Goal: Task Accomplishment & Management: Use online tool/utility

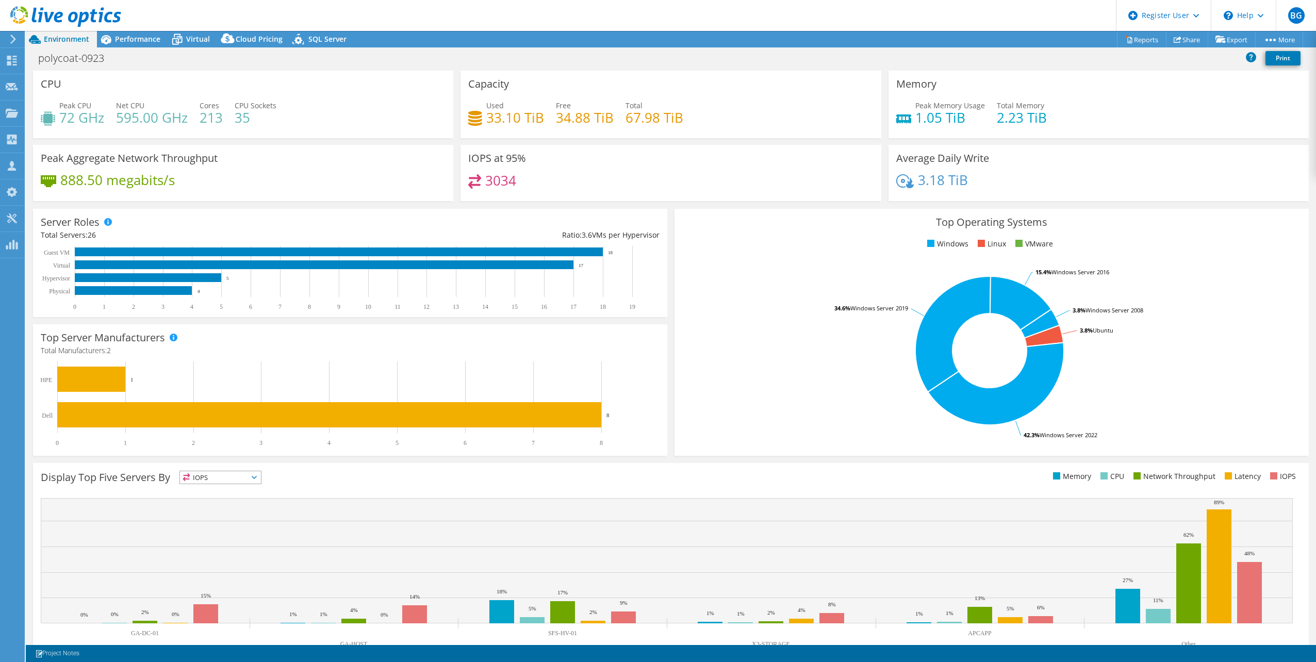
select select "USWest"
select select "USD"
click at [7, 165] on icon at bounding box center [12, 166] width 12 height 10
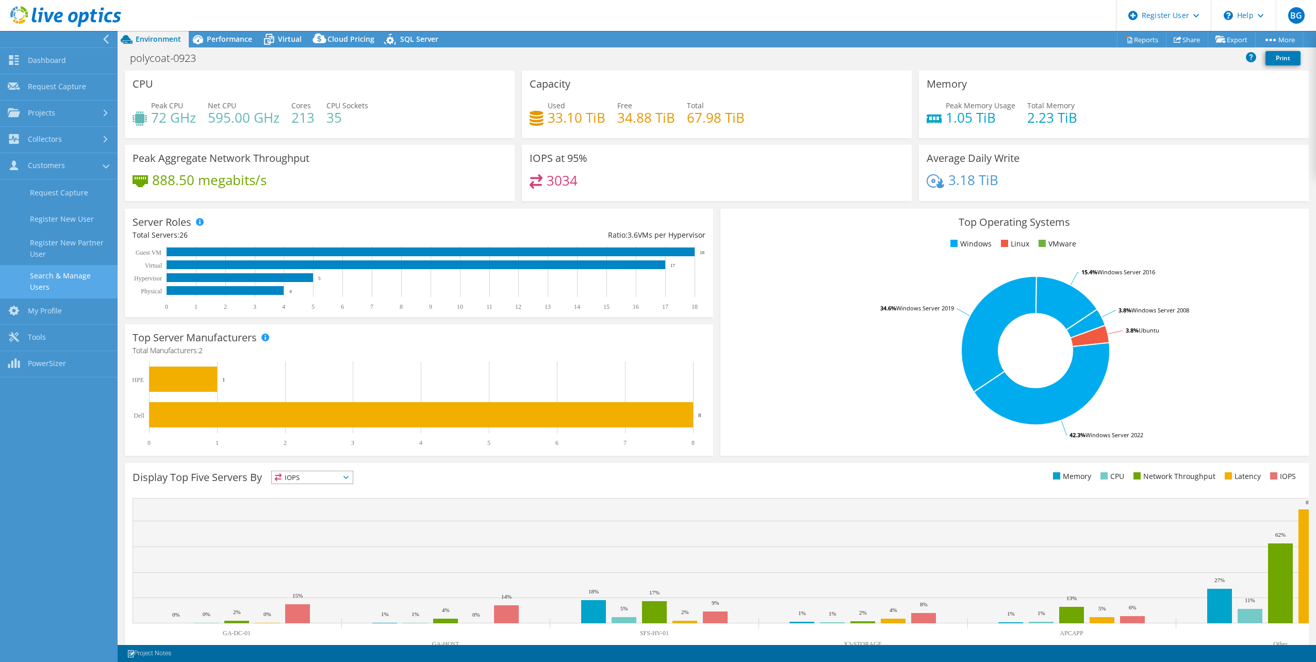
click at [71, 279] on link "Search & Manage Users" at bounding box center [59, 281] width 118 height 33
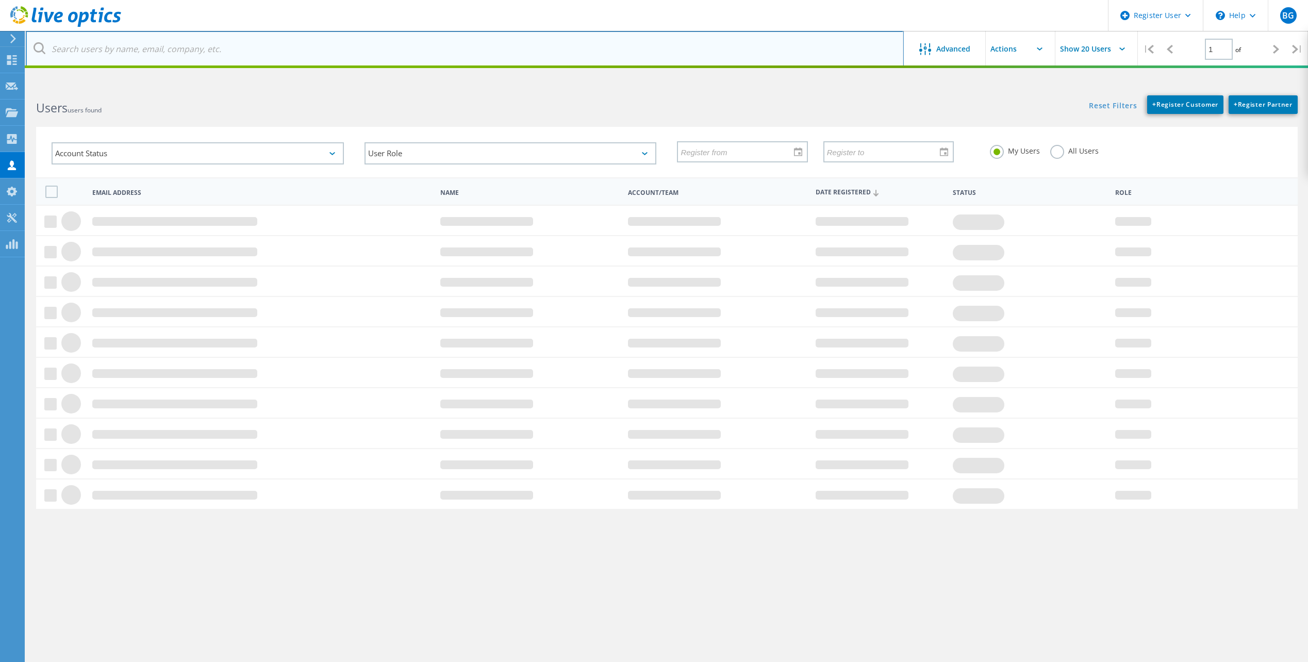
click at [262, 56] on input "text" at bounding box center [465, 49] width 878 height 36
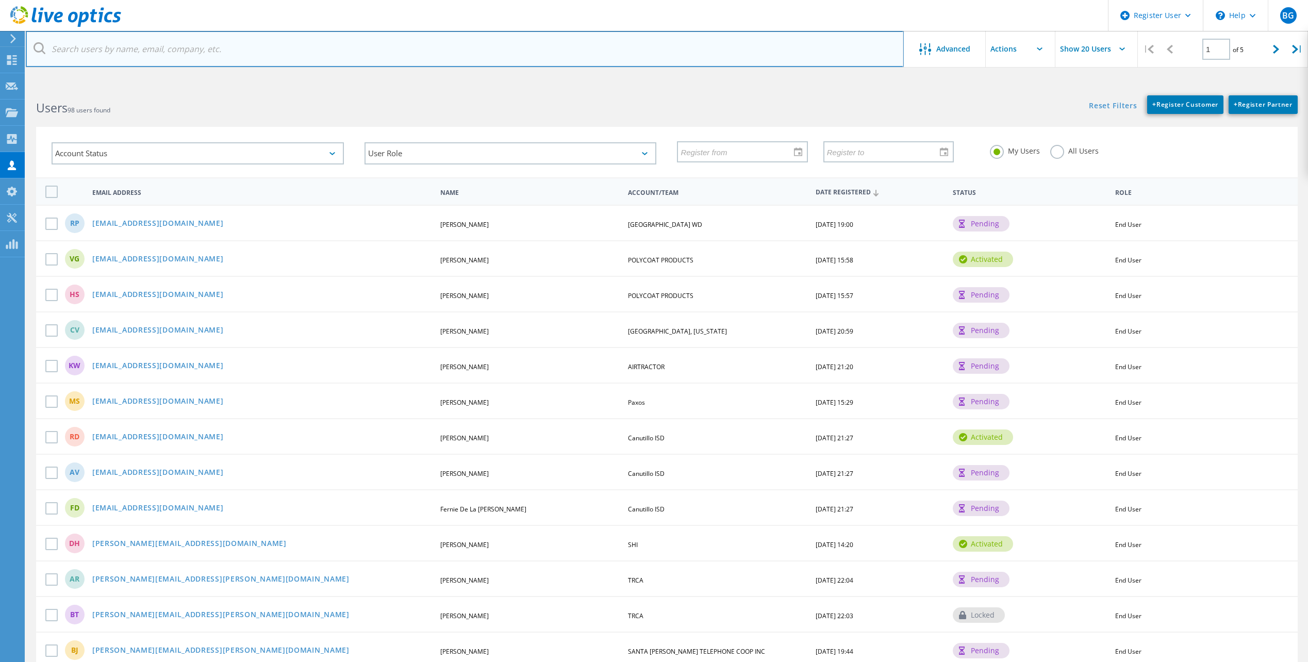
paste input "Jeff Chaney <jchaney@tcpsoftware.com>"
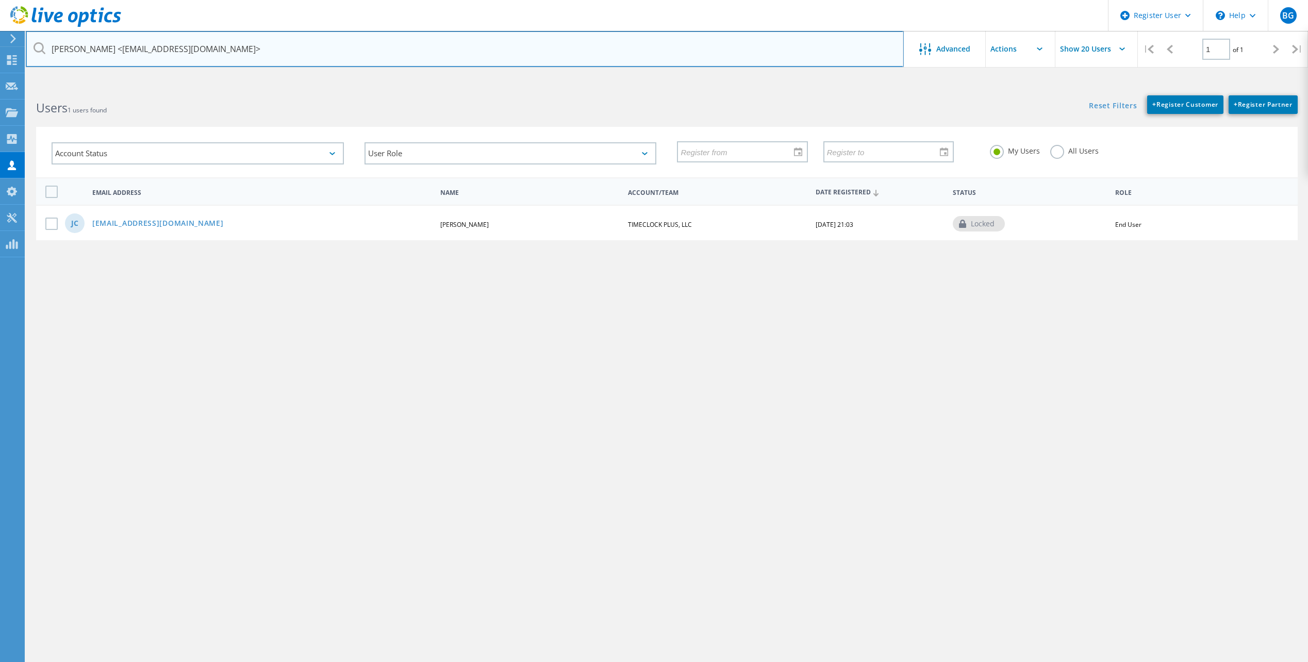
click at [101, 48] on input "Jeff Chaney <jchaney@tcpsoftware.com>" at bounding box center [465, 49] width 878 height 36
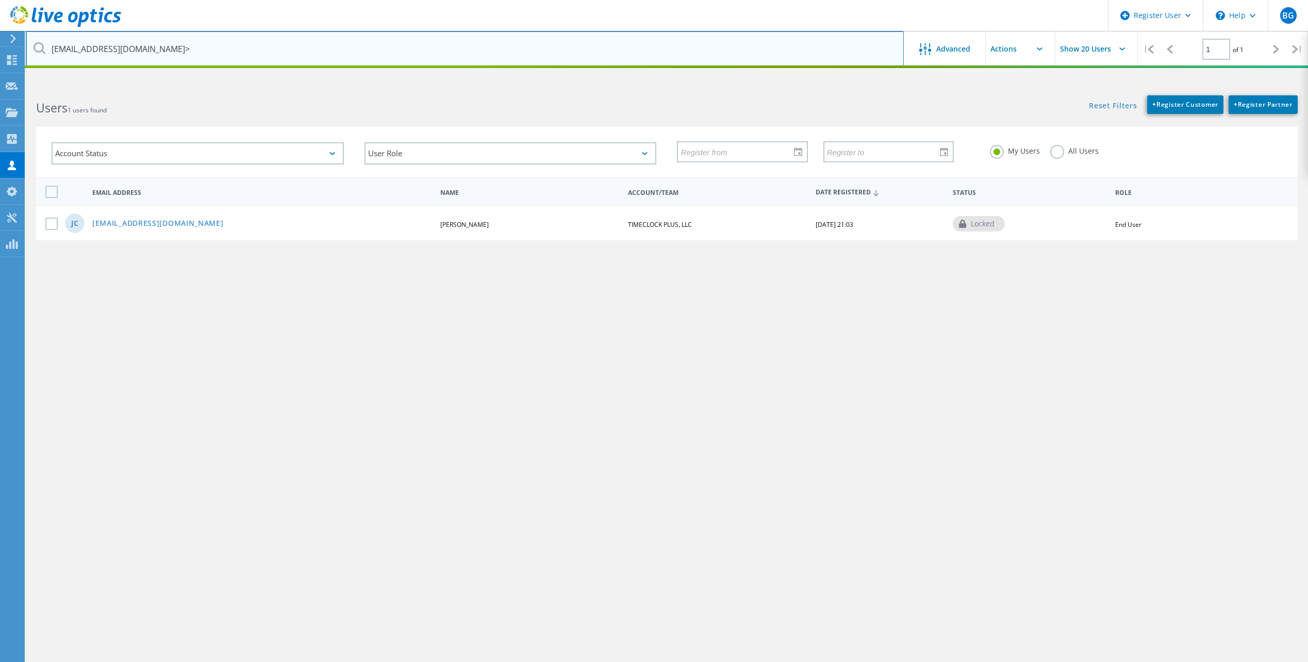
click at [226, 44] on input "jchaney@tcpsoftware.com>" at bounding box center [465, 49] width 878 height 36
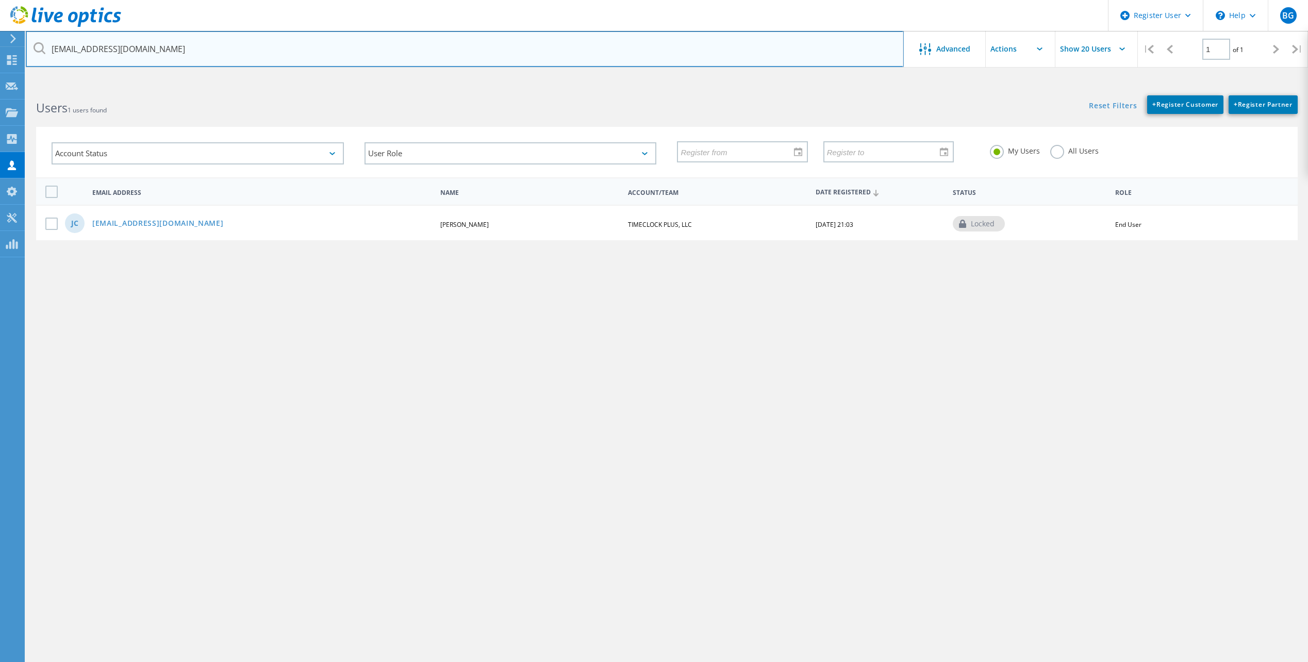
type input "[EMAIL_ADDRESS][DOMAIN_NAME]"
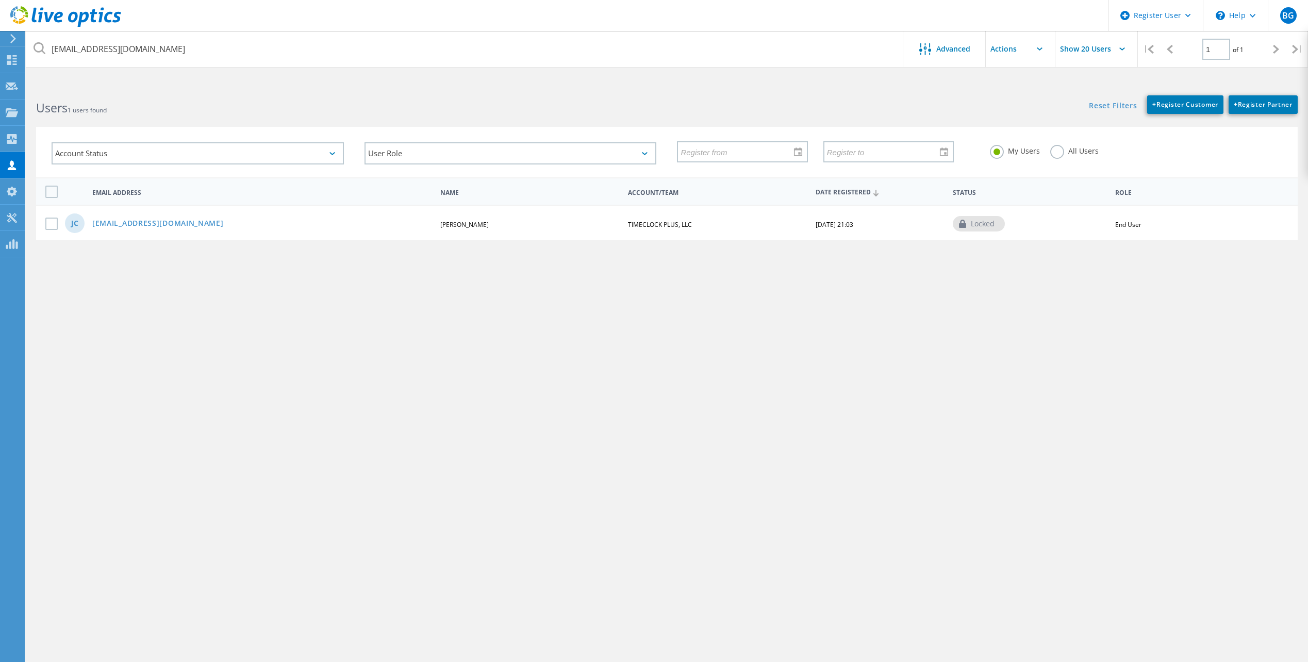
click at [172, 226] on link "[EMAIL_ADDRESS][DOMAIN_NAME]" at bounding box center [157, 224] width 131 height 9
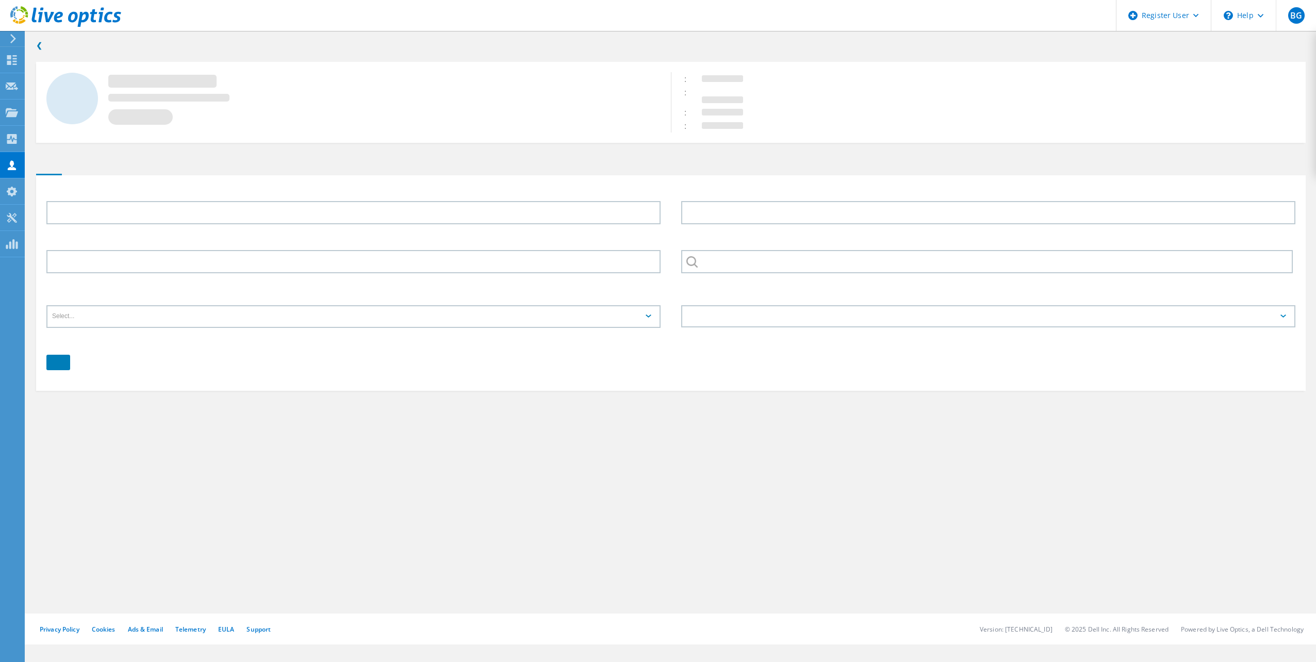
type input "Jeffrey"
type input "Chaney"
type input "TIMECLOCK PLUS, LLC"
type input "English"
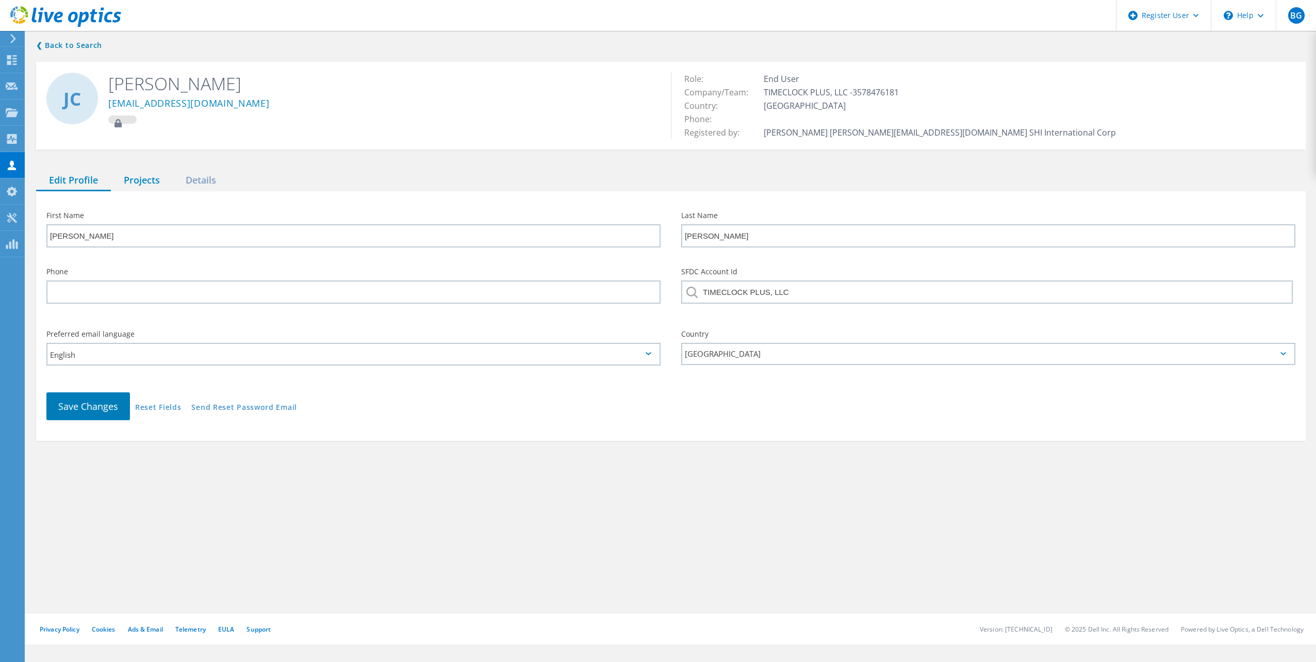
click at [150, 178] on div "Projects" at bounding box center [142, 180] width 62 height 21
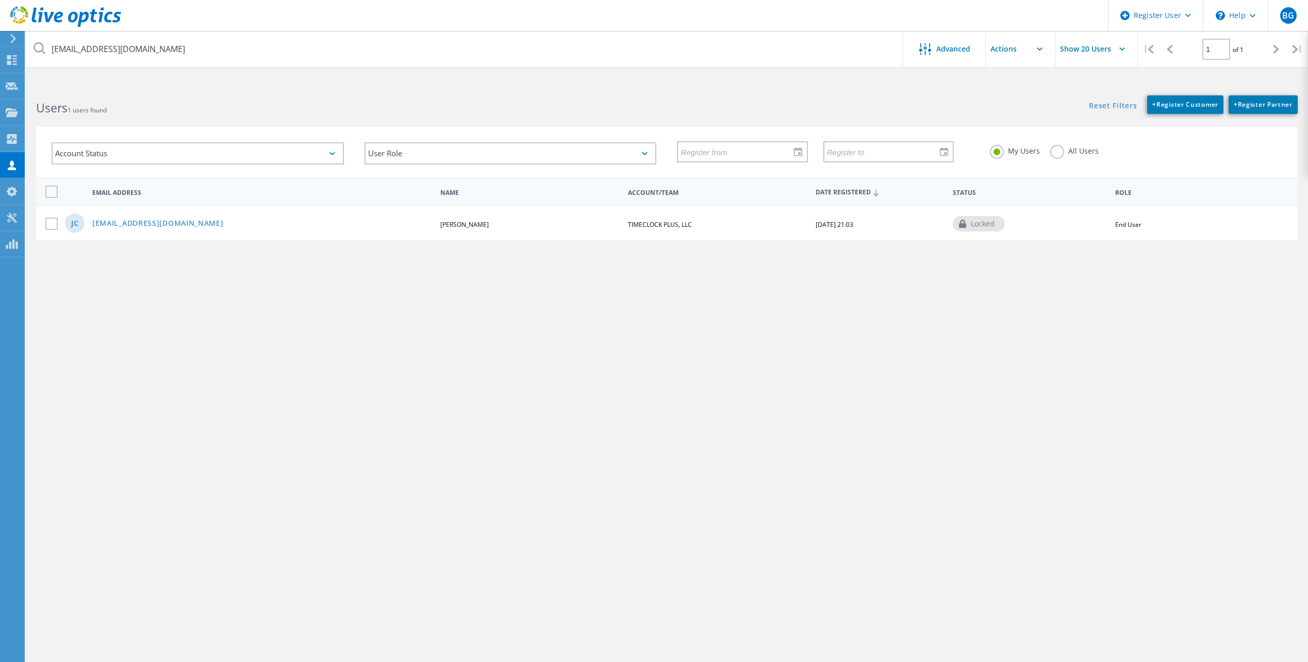
click at [1054, 149] on label "All Users" at bounding box center [1074, 150] width 48 height 10
click at [0, 0] on input "All Users" at bounding box center [0, 0] width 0 height 0
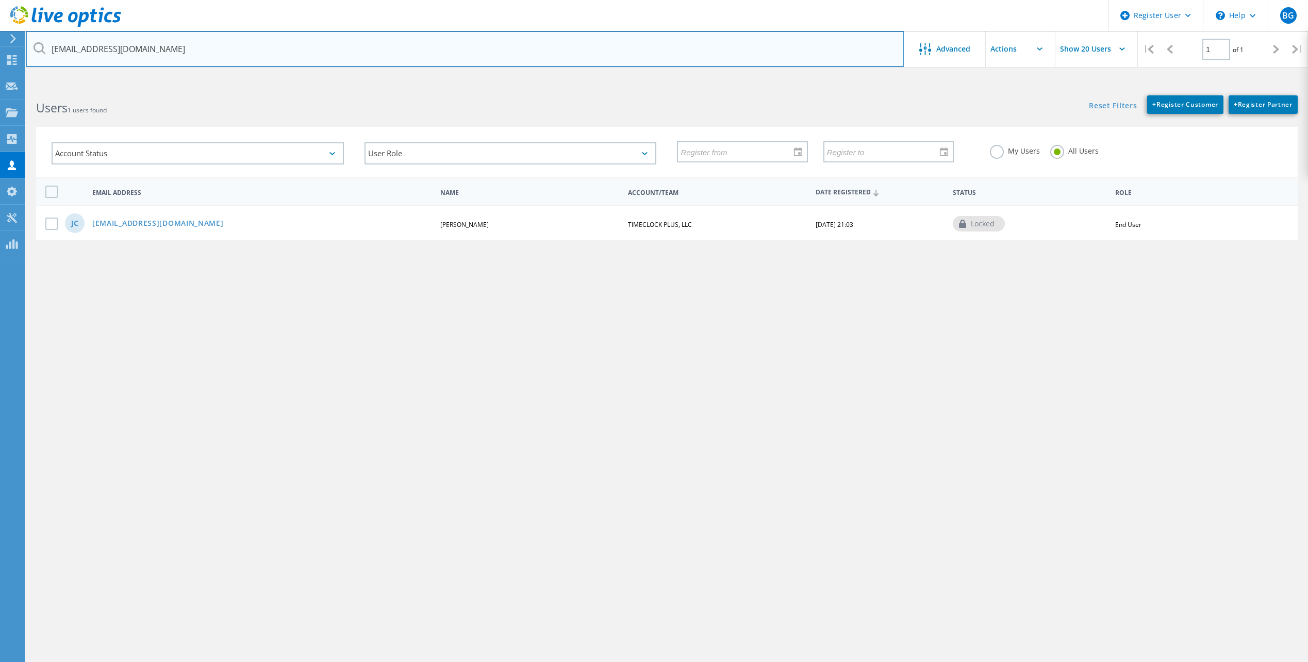
click at [79, 51] on input "jchaney@tcpsoftware.com" at bounding box center [465, 49] width 878 height 36
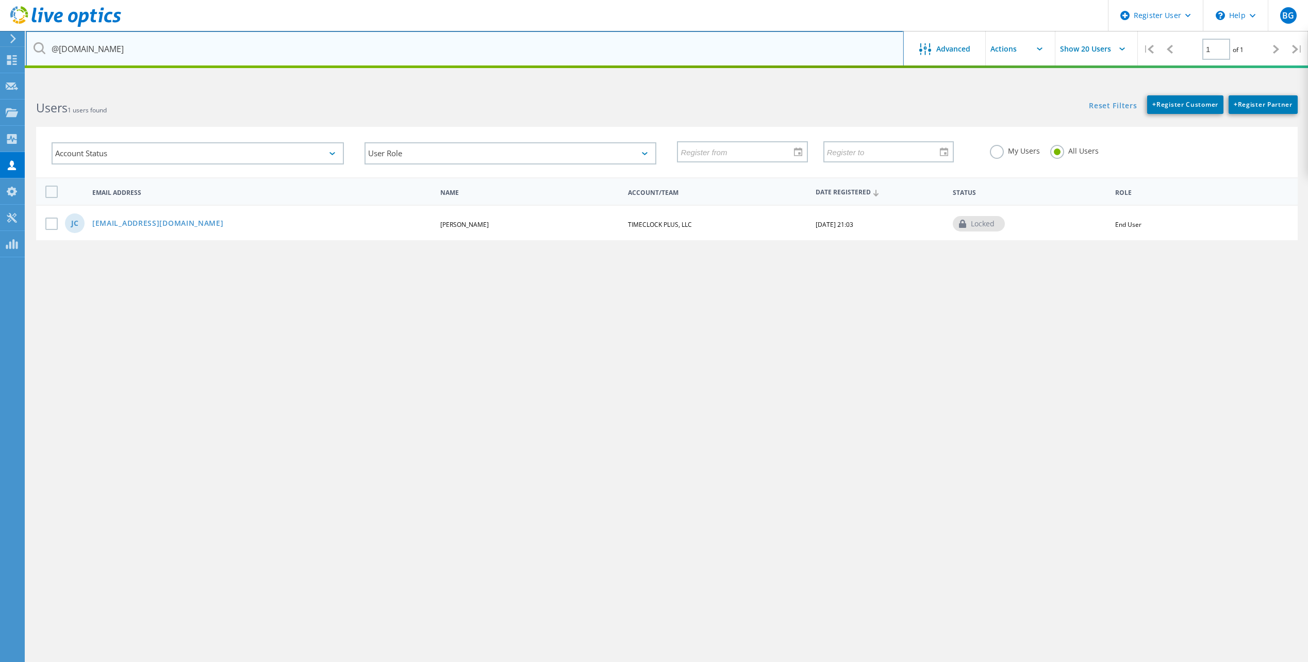
type input "@tcpsoftware.com"
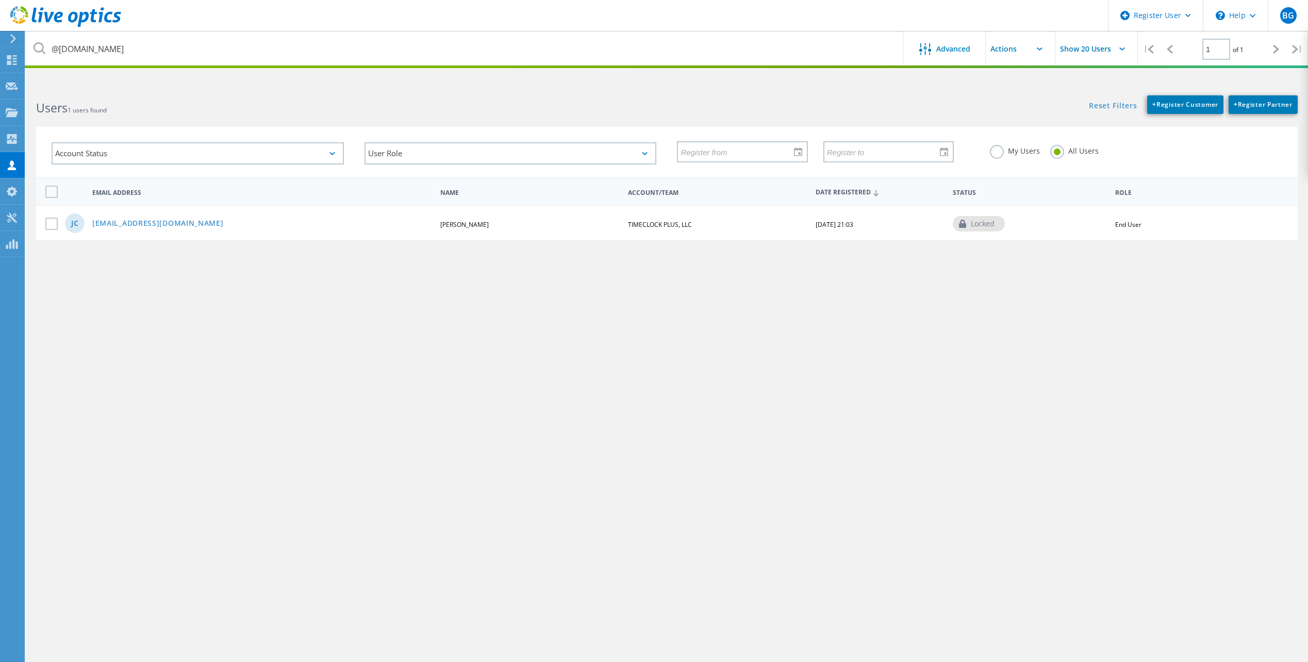
click at [546, 303] on div "@tcpsoftware.com Advanced Show 20 Users | 1 of 1 | Email Address First Name Las…" at bounding box center [667, 377] width 1282 height 585
click at [998, 152] on label "My Users" at bounding box center [1015, 150] width 50 height 10
click at [0, 0] on input "My Users" at bounding box center [0, 0] width 0 height 0
click at [1059, 152] on label "All Users" at bounding box center [1074, 150] width 48 height 10
click at [0, 0] on input "All Users" at bounding box center [0, 0] width 0 height 0
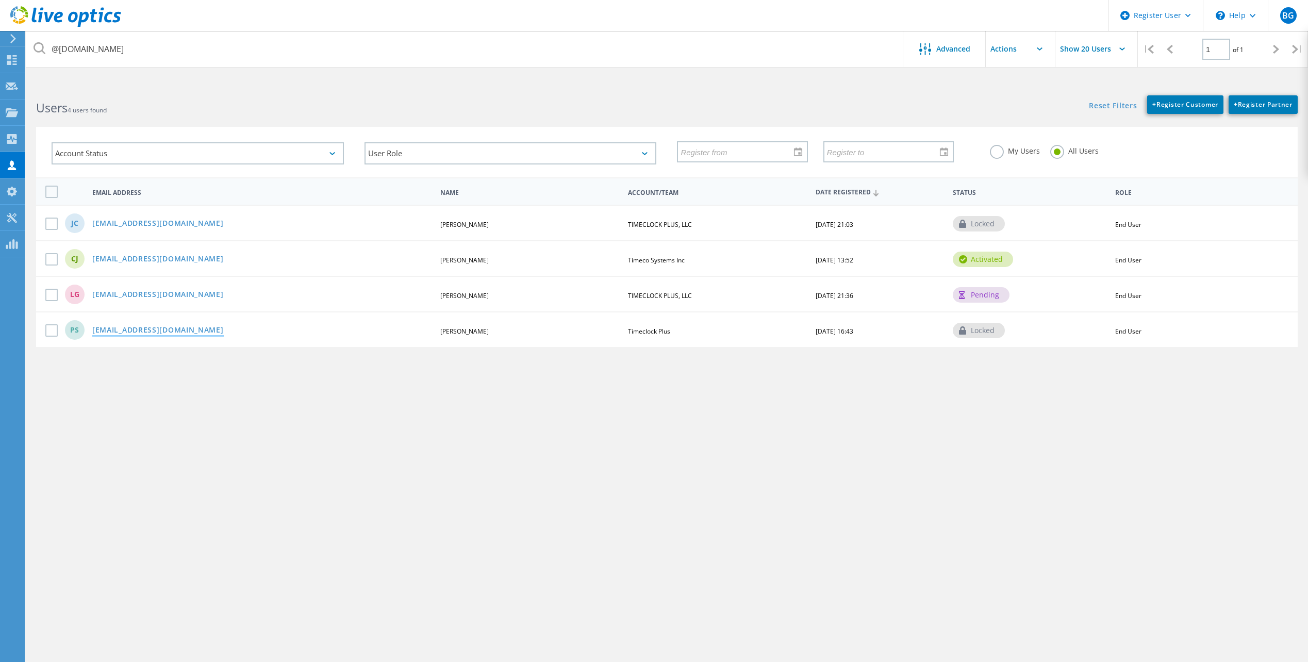
click at [178, 327] on link "pstovall@tcpsoftware.com" at bounding box center [157, 330] width 131 height 9
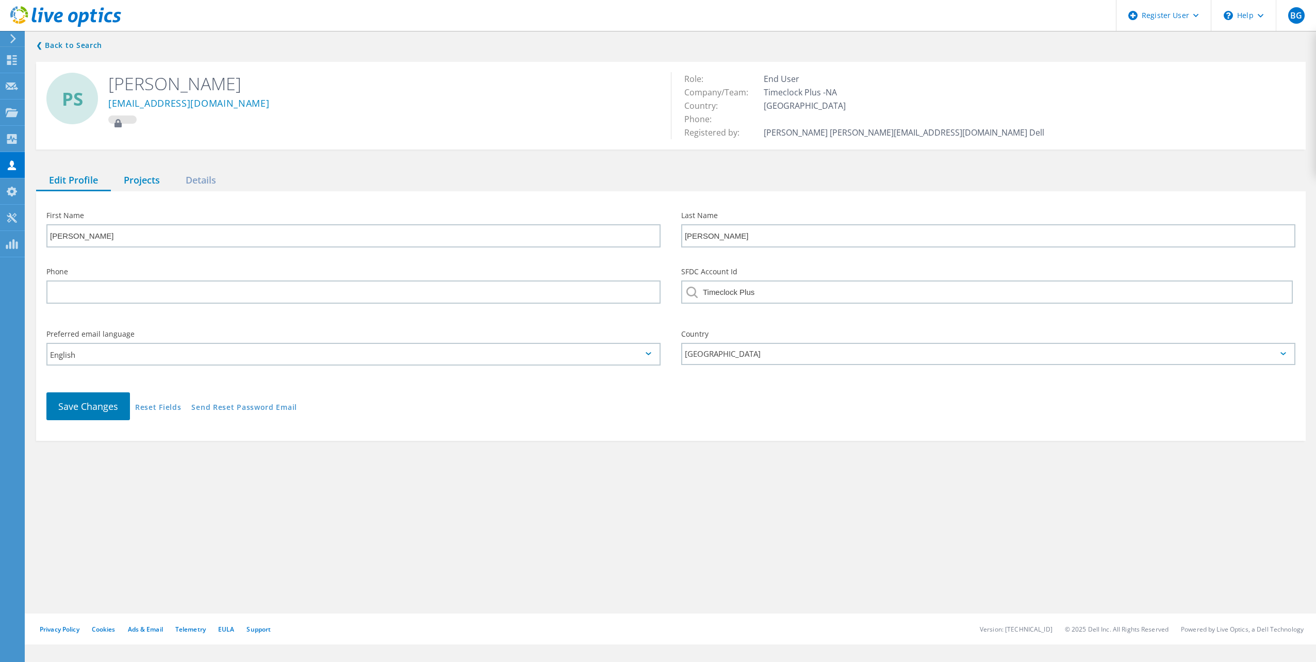
click at [139, 181] on div "Projects" at bounding box center [142, 180] width 62 height 21
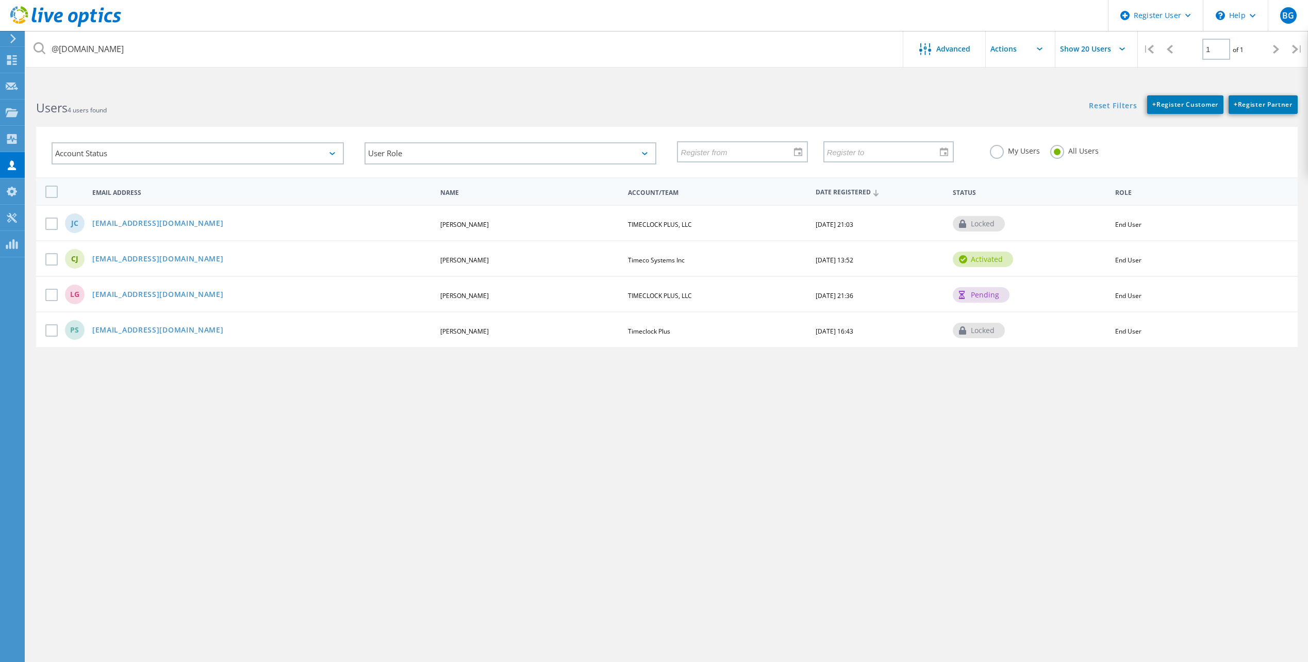
click at [169, 225] on link "jchaney@tcpsoftware.com" at bounding box center [157, 224] width 131 height 9
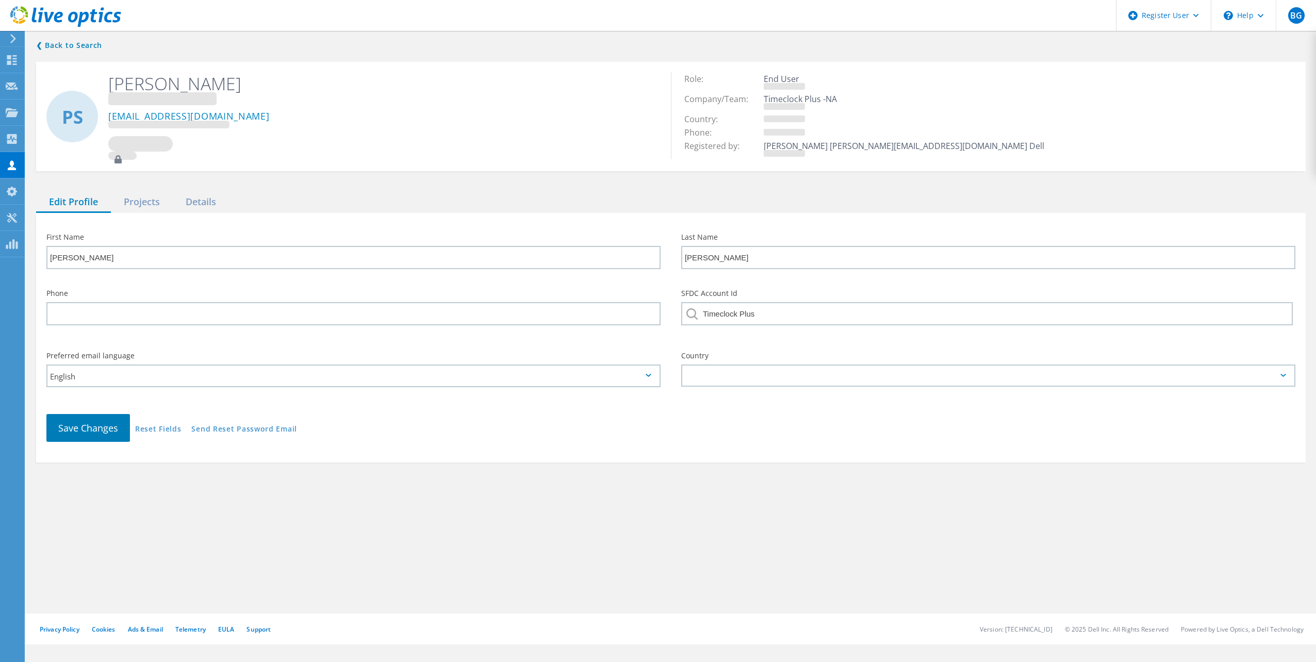
type input "Jeffrey"
type input "Chaney"
type input "TIMECLOCK PLUS, LLC"
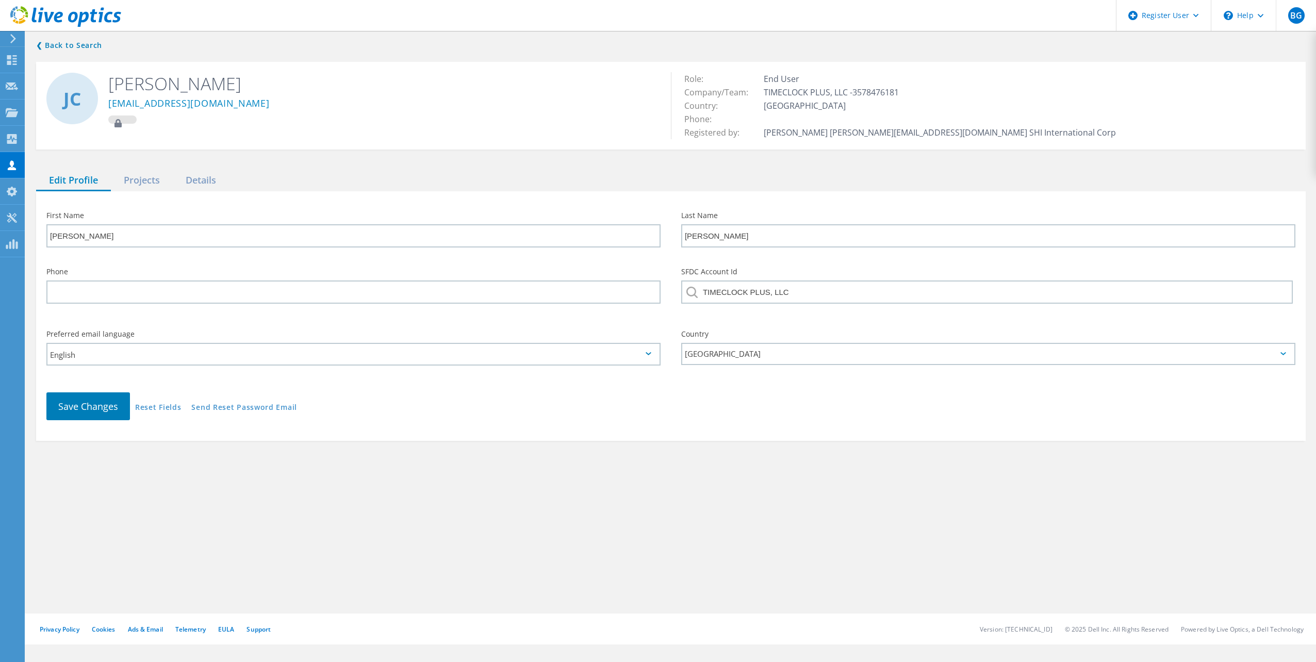
click at [142, 169] on div "❮ Back to Search JC Jeffrey Chaney jchaney@tcpsoftware.com Role: End User Compa…" at bounding box center [671, 240] width 1290 height 422
click at [149, 189] on div "Projects" at bounding box center [142, 180] width 62 height 21
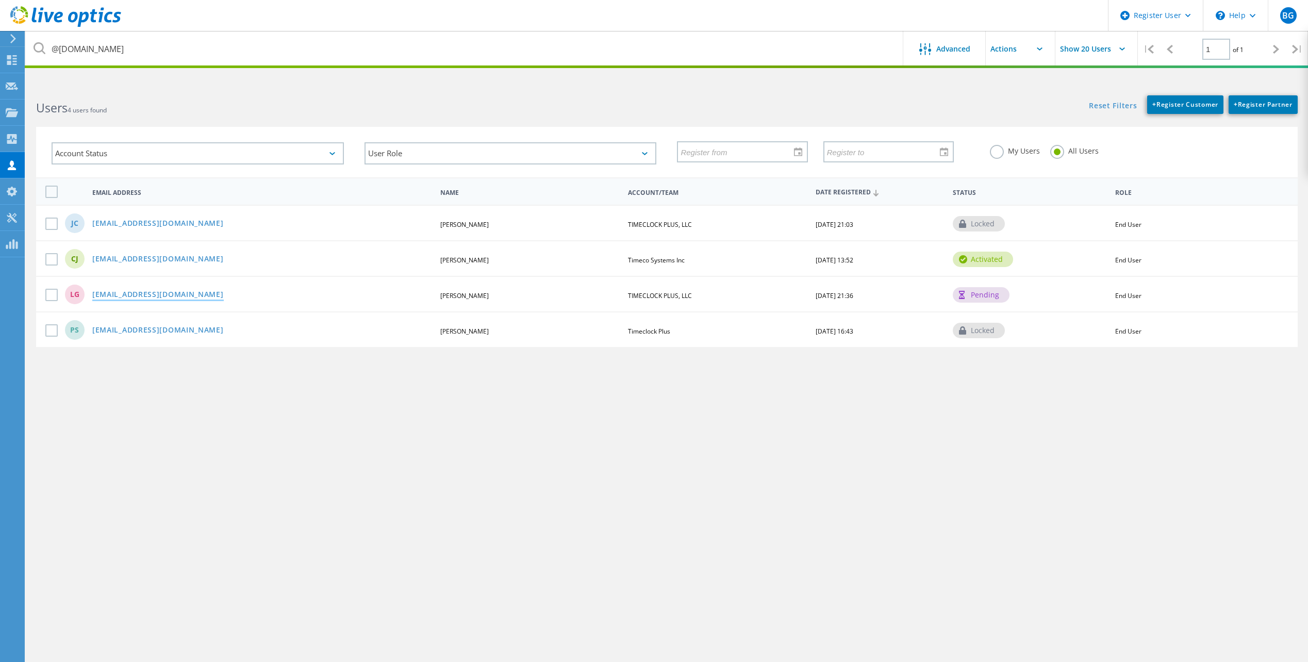
click at [136, 295] on link "lguzman@tcpsoftware.com" at bounding box center [157, 295] width 131 height 9
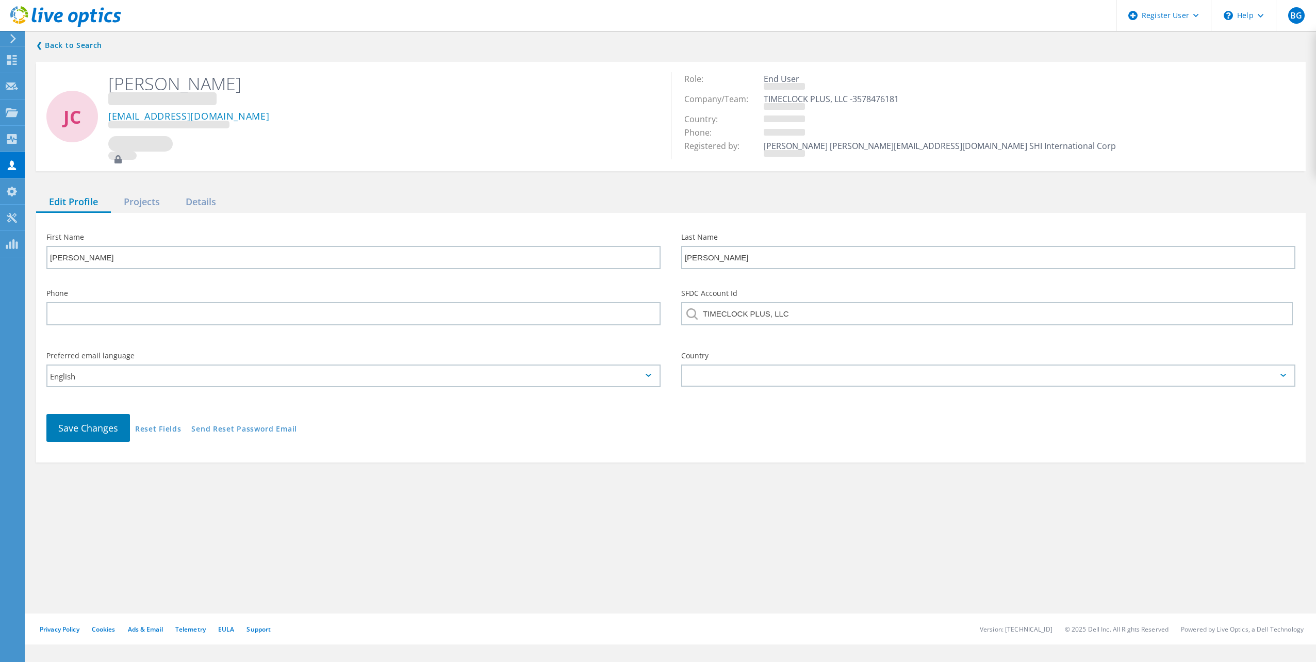
type input "Leo"
type input "Guzman"
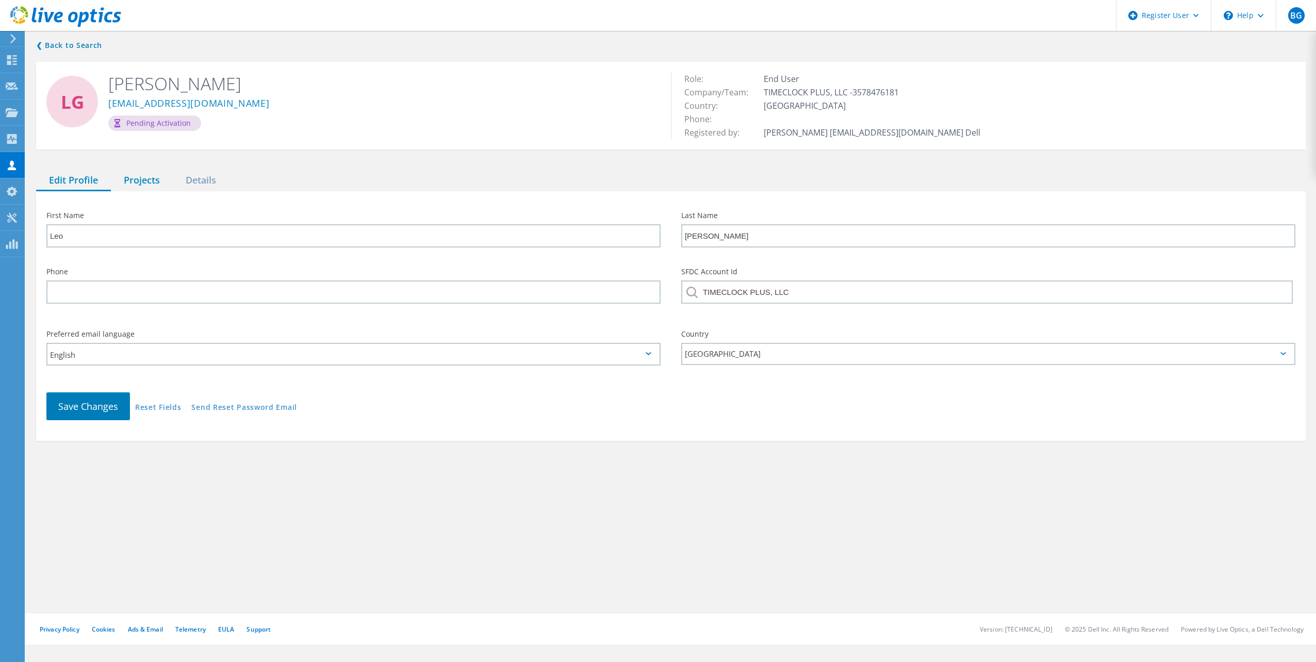
click at [149, 178] on div "Projects" at bounding box center [142, 180] width 62 height 21
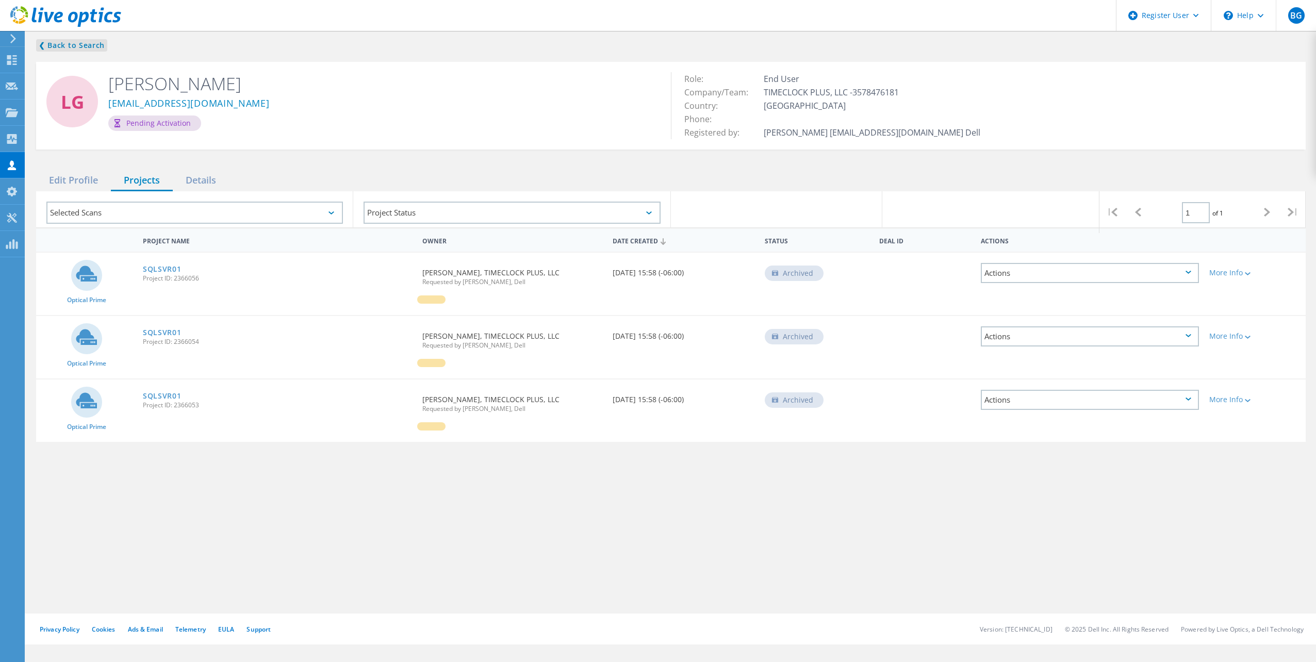
click at [52, 48] on link "❮ Back to Search" at bounding box center [71, 45] width 71 height 12
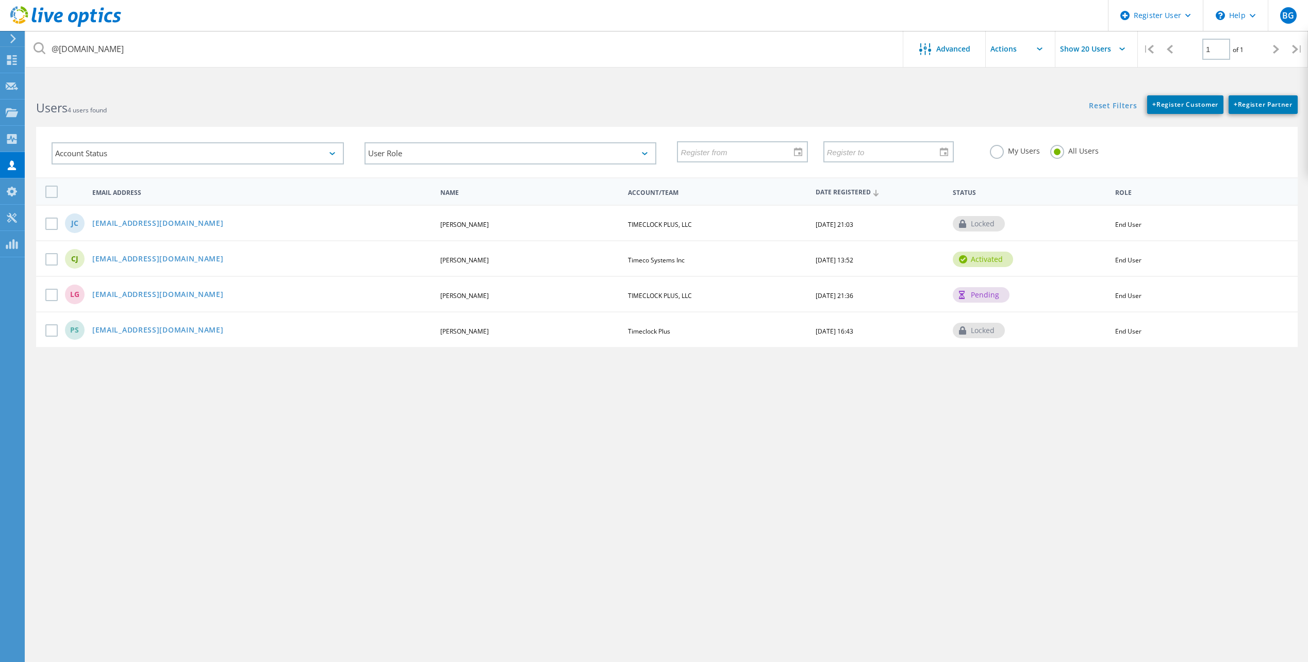
click at [133, 261] on link "cjayne@tcpsoftware.com" at bounding box center [157, 259] width 131 height 9
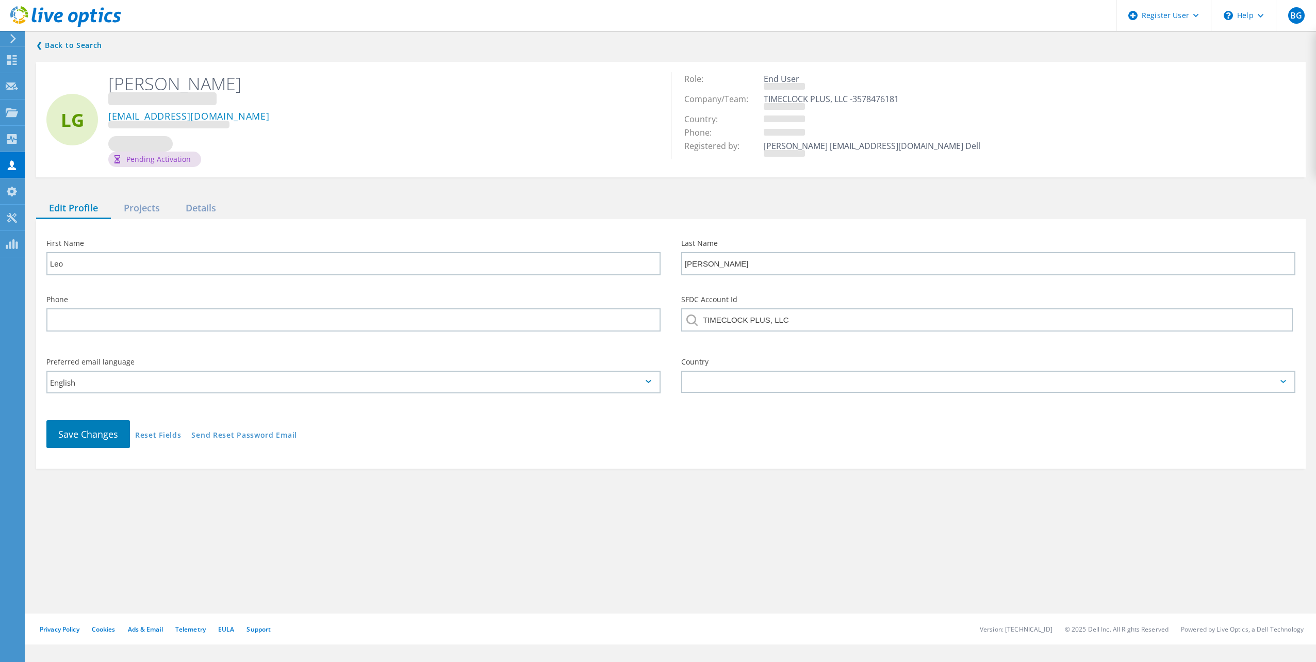
type input "Chris"
type input "Jayne"
type input "Timeco Systems Inc"
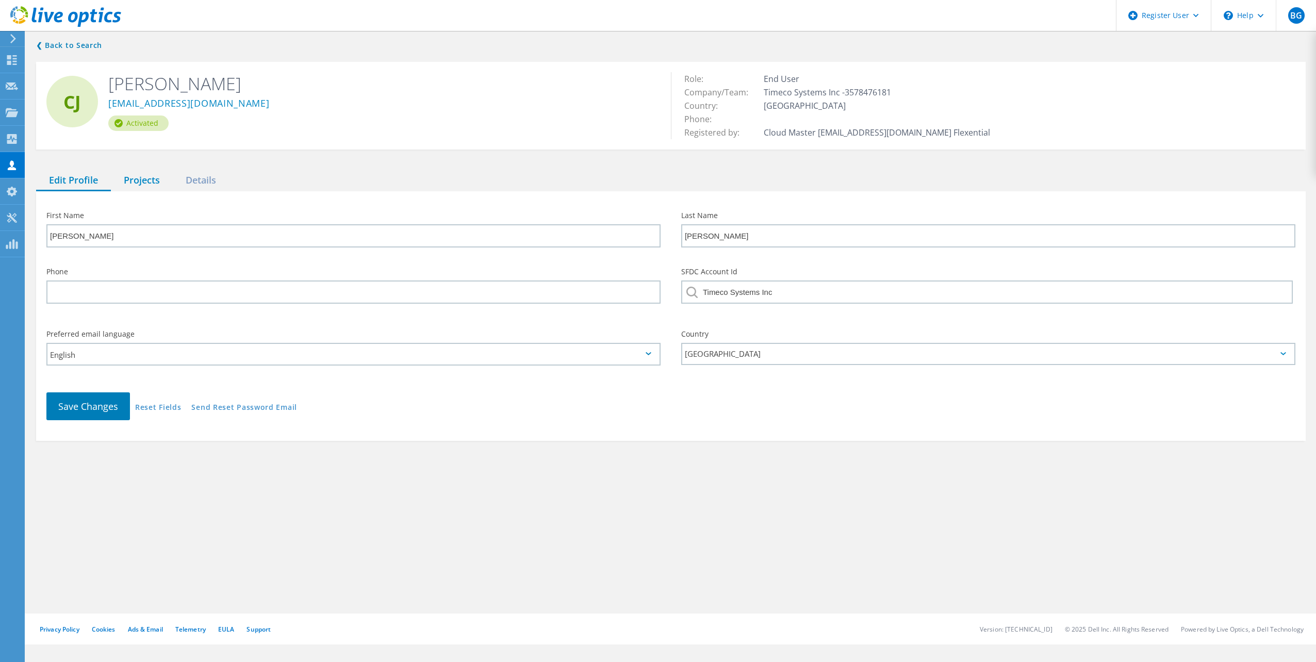
click at [139, 183] on div "Projects" at bounding box center [142, 180] width 62 height 21
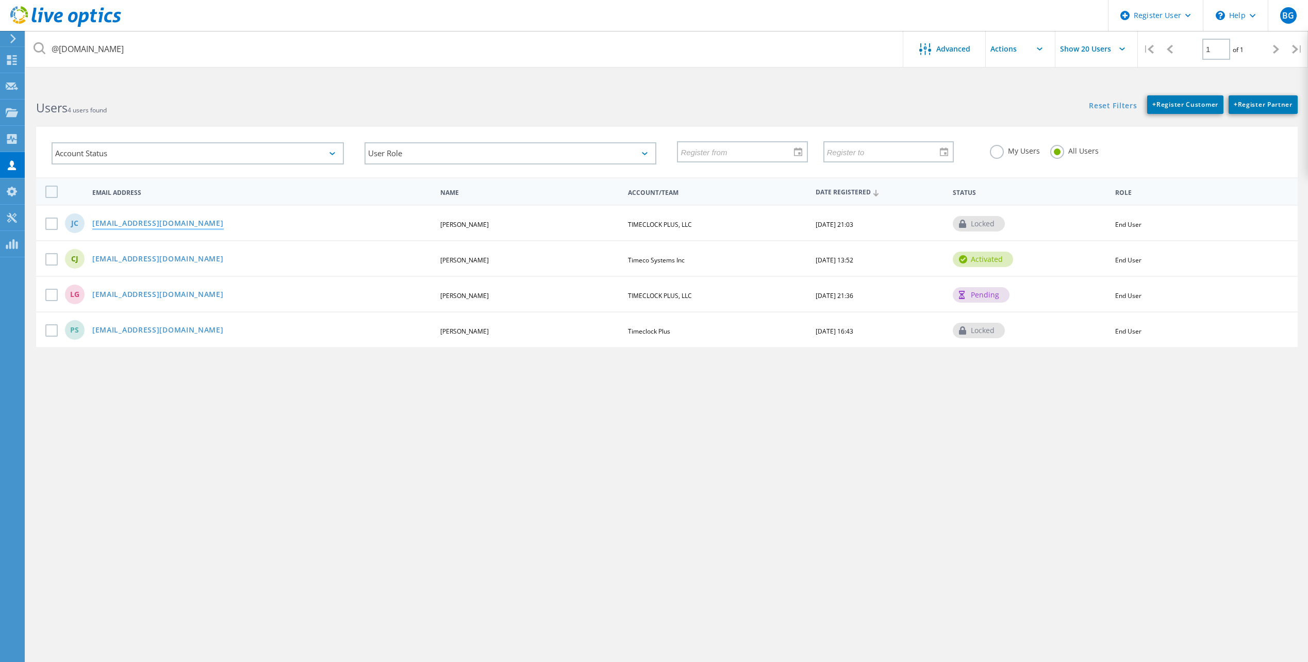
click at [167, 222] on link "jchaney@tcpsoftware.com" at bounding box center [157, 224] width 131 height 9
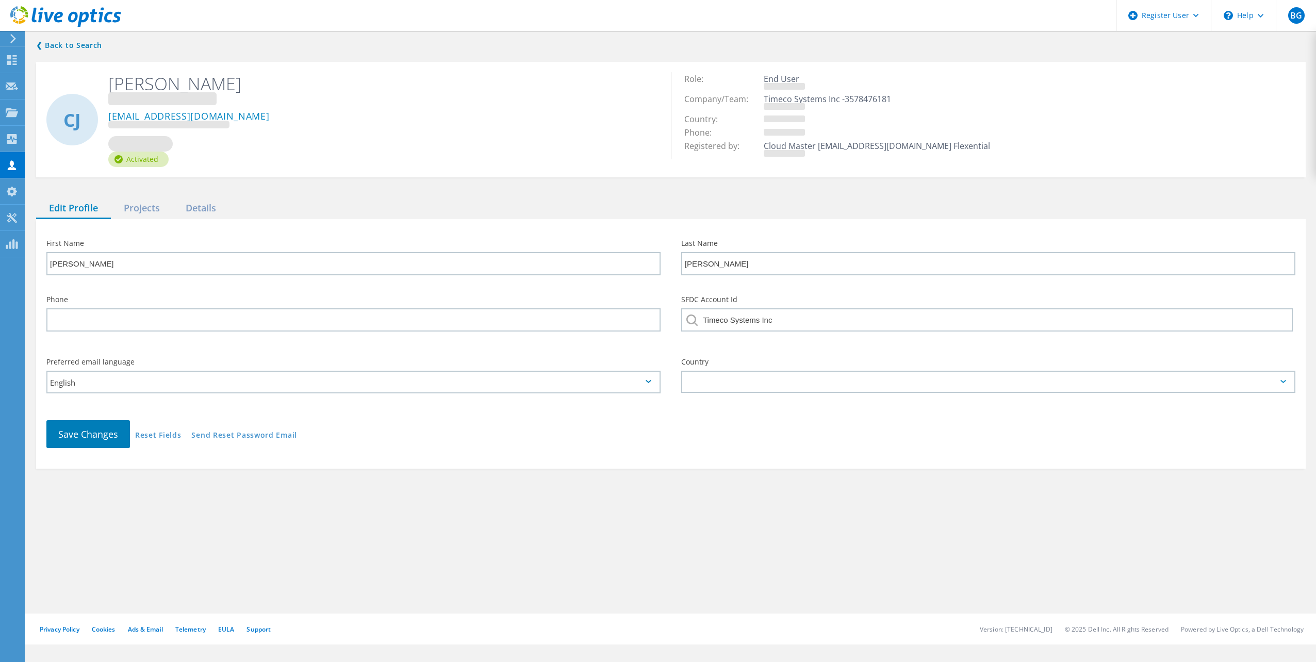
type input "Jeffrey"
type input "Chaney"
type input "TIMECLOCK PLUS, LLC"
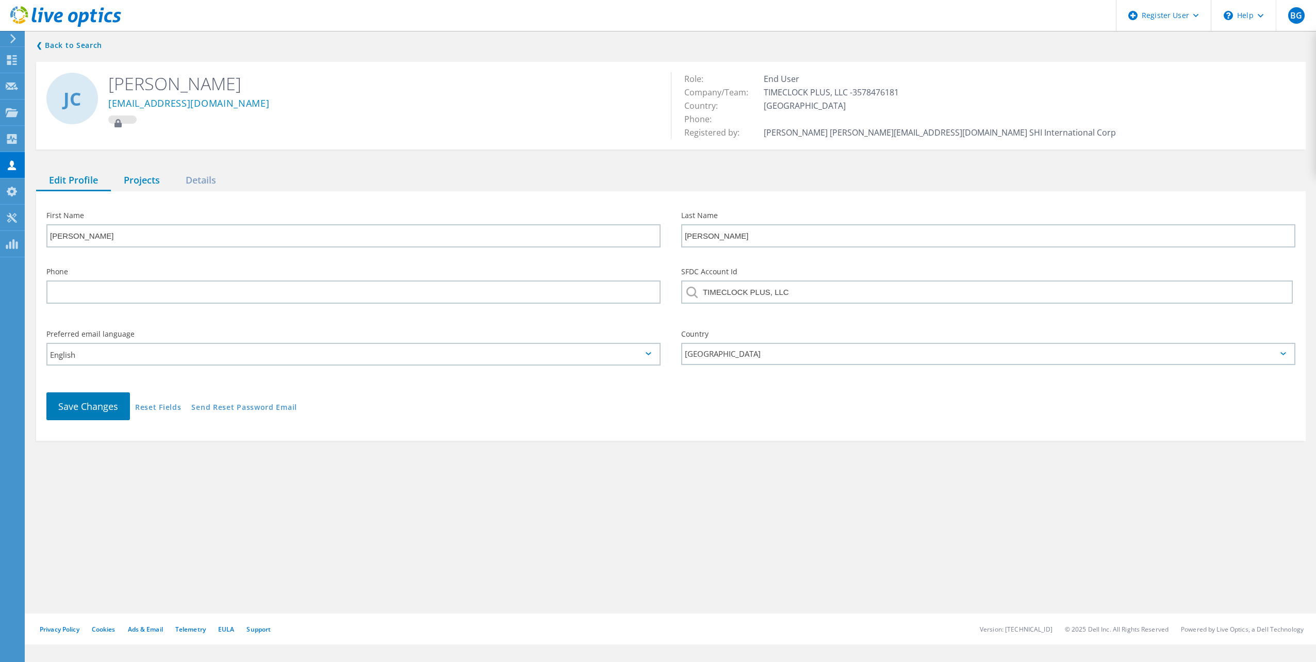
click at [150, 186] on div "Projects" at bounding box center [142, 180] width 62 height 21
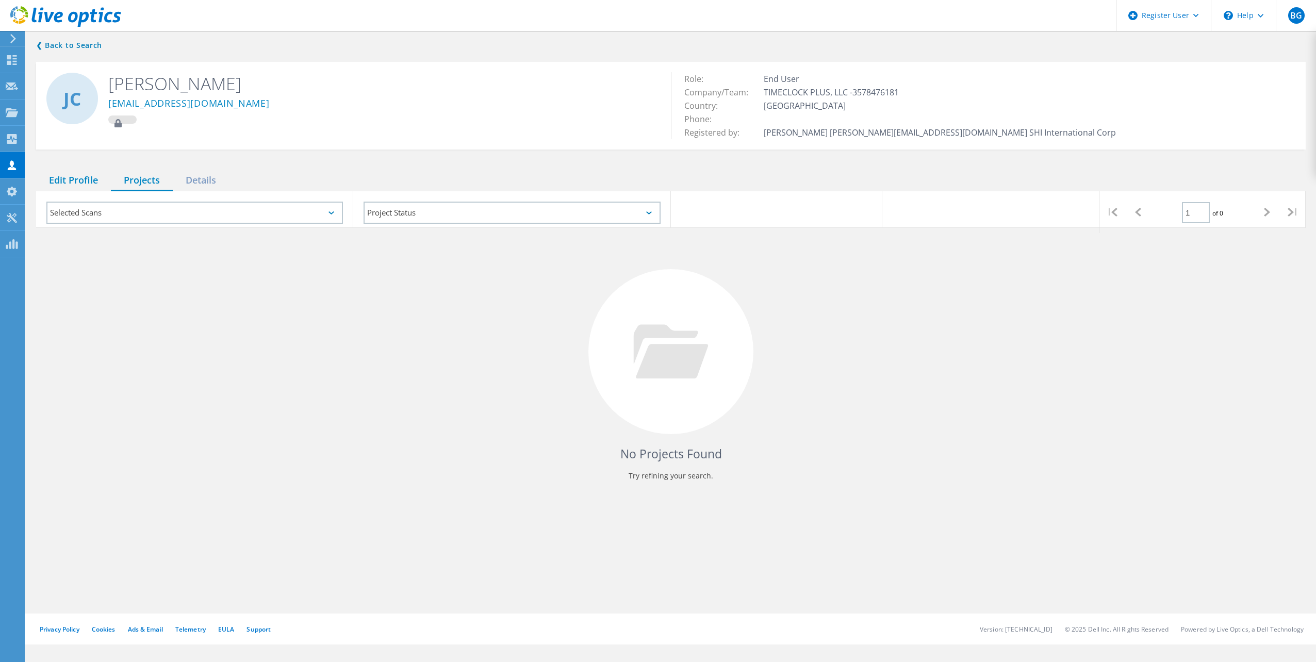
click at [81, 176] on div "Edit Profile" at bounding box center [73, 180] width 75 height 21
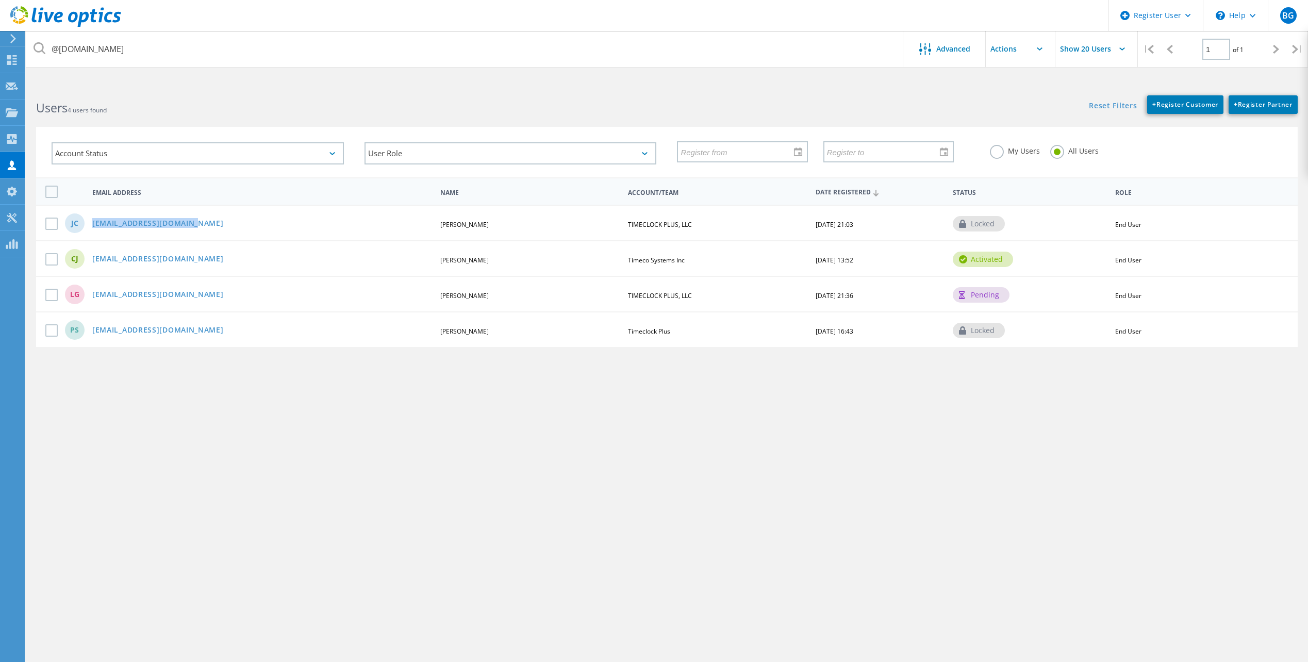
drag, startPoint x: 201, startPoint y: 222, endPoint x: 88, endPoint y: 220, distance: 112.4
click at [88, 220] on div "jchaney@tcpsoftware.com" at bounding box center [262, 224] width 350 height 9
copy link "jchaney@tcpsoftware.com"
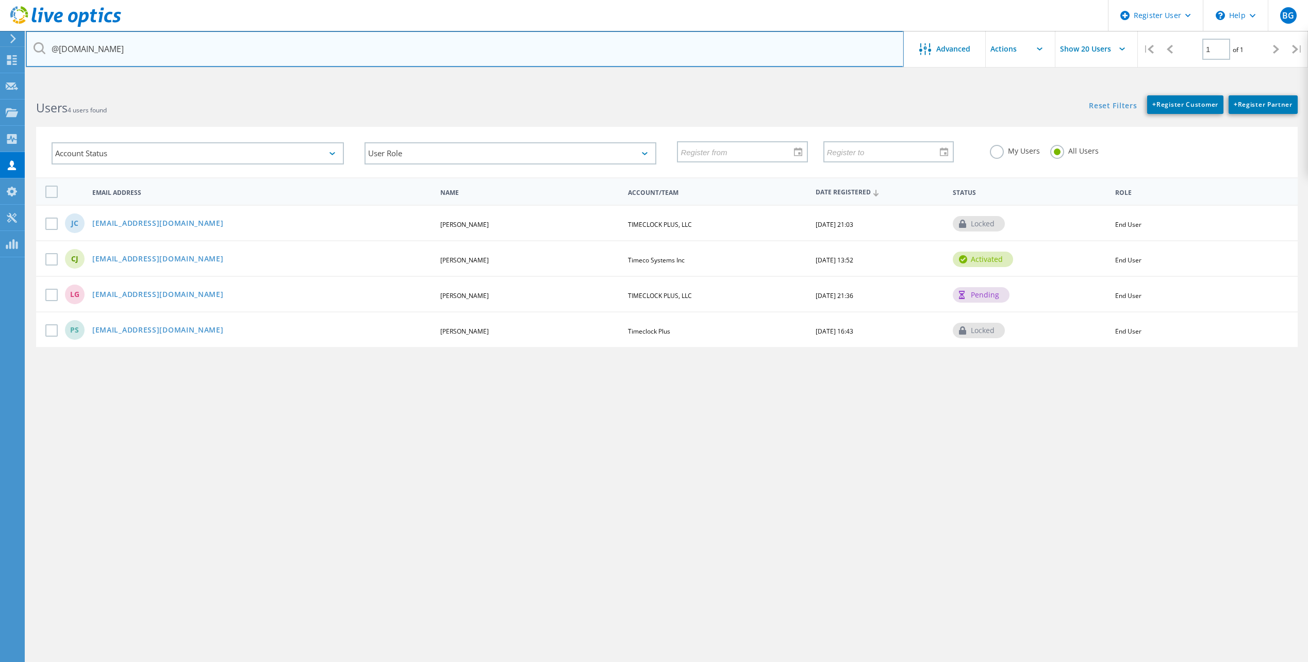
drag, startPoint x: 14, startPoint y: 86, endPoint x: 147, endPoint y: 42, distance: 140.1
click at [147, 42] on input "@tcpsoftware.com" at bounding box center [465, 49] width 878 height 36
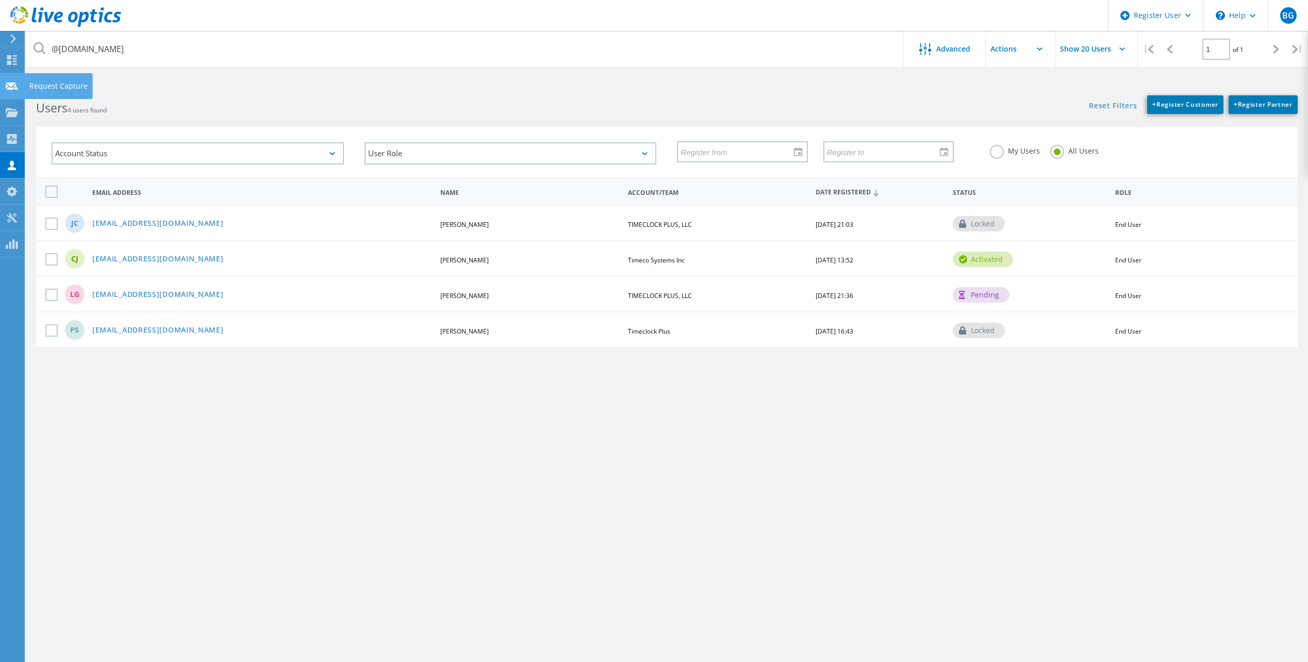
click at [15, 84] on icon at bounding box center [12, 86] width 12 height 10
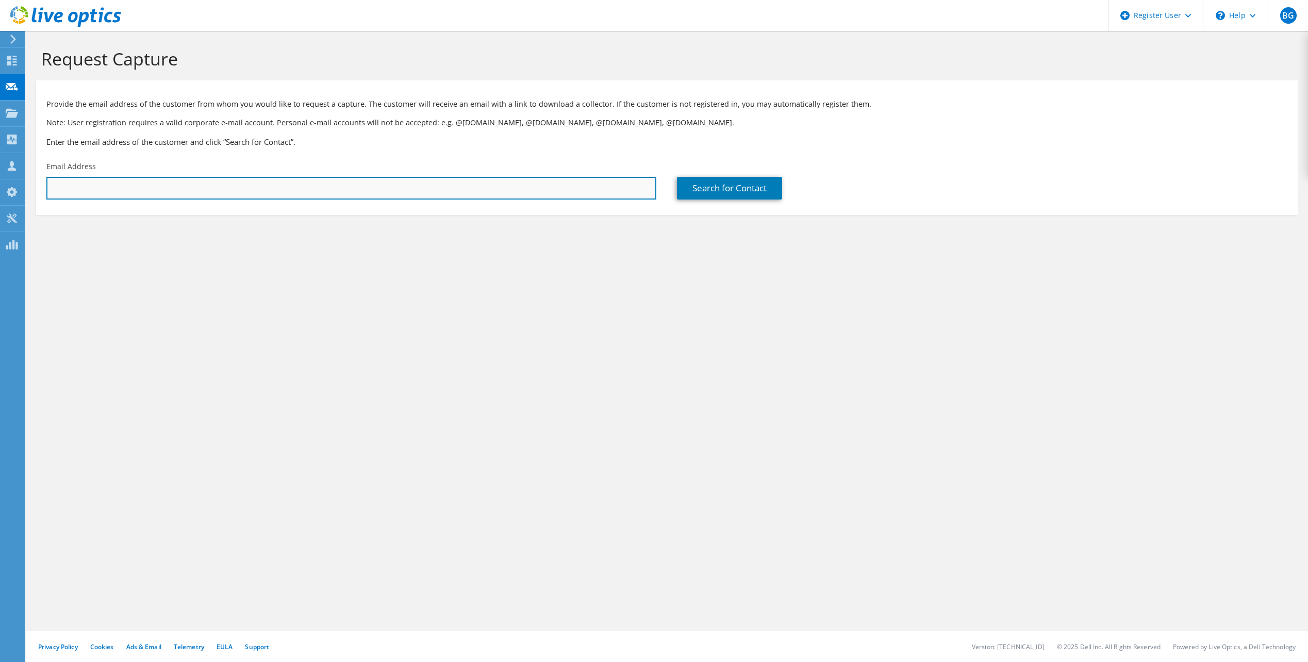
click at [116, 186] on input "text" at bounding box center [351, 188] width 610 height 23
paste input "[EMAIL_ADDRESS][DOMAIN_NAME]"
type input "jchaney@tcpsoftware.com"
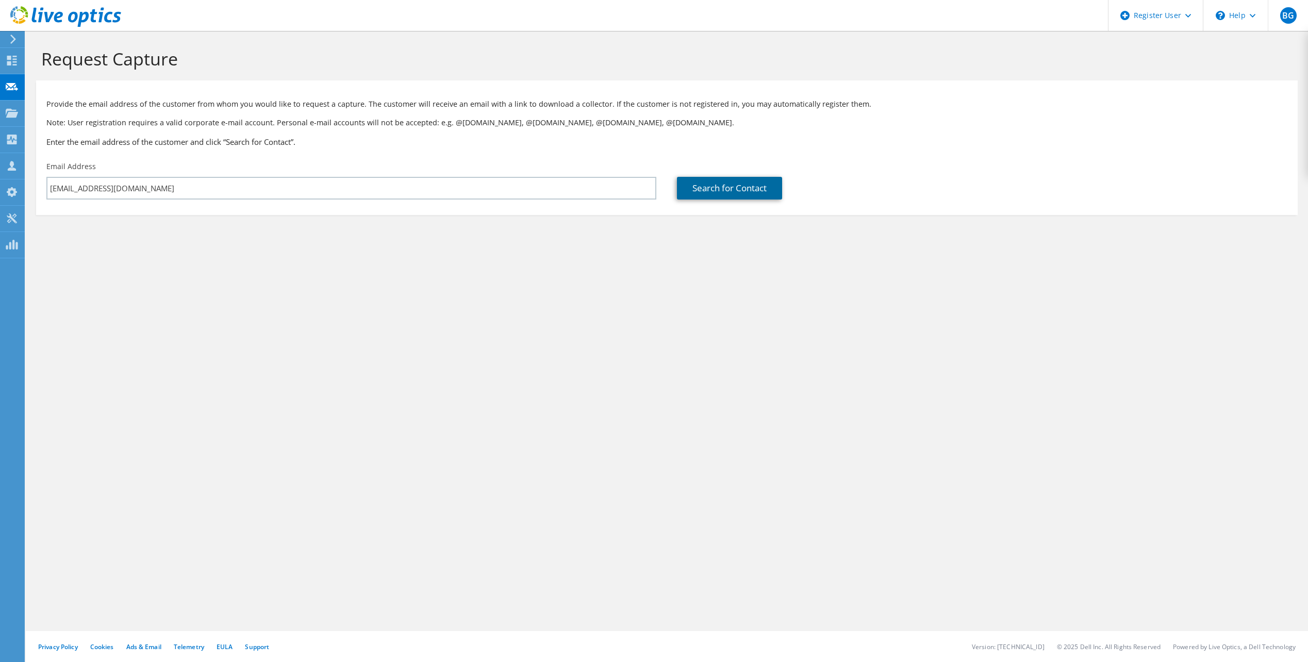
click at [704, 189] on link "Search for Contact" at bounding box center [729, 188] width 105 height 23
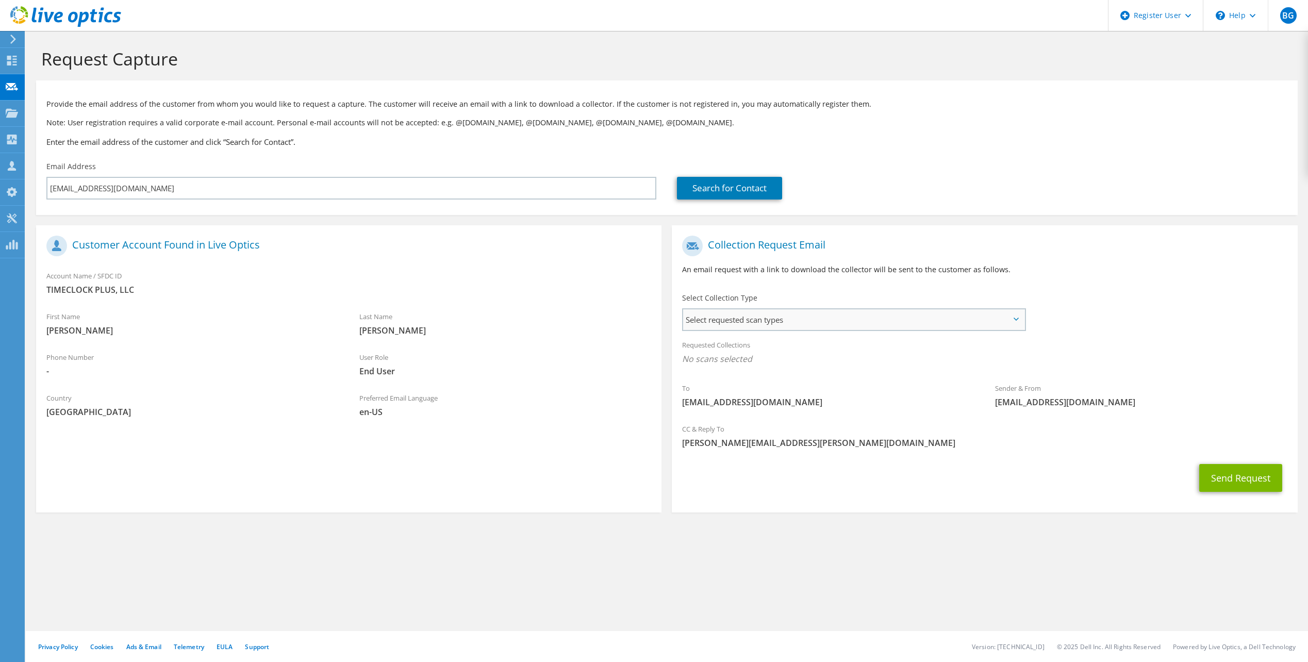
click at [813, 329] on span "Select requested scan types" at bounding box center [853, 319] width 341 height 21
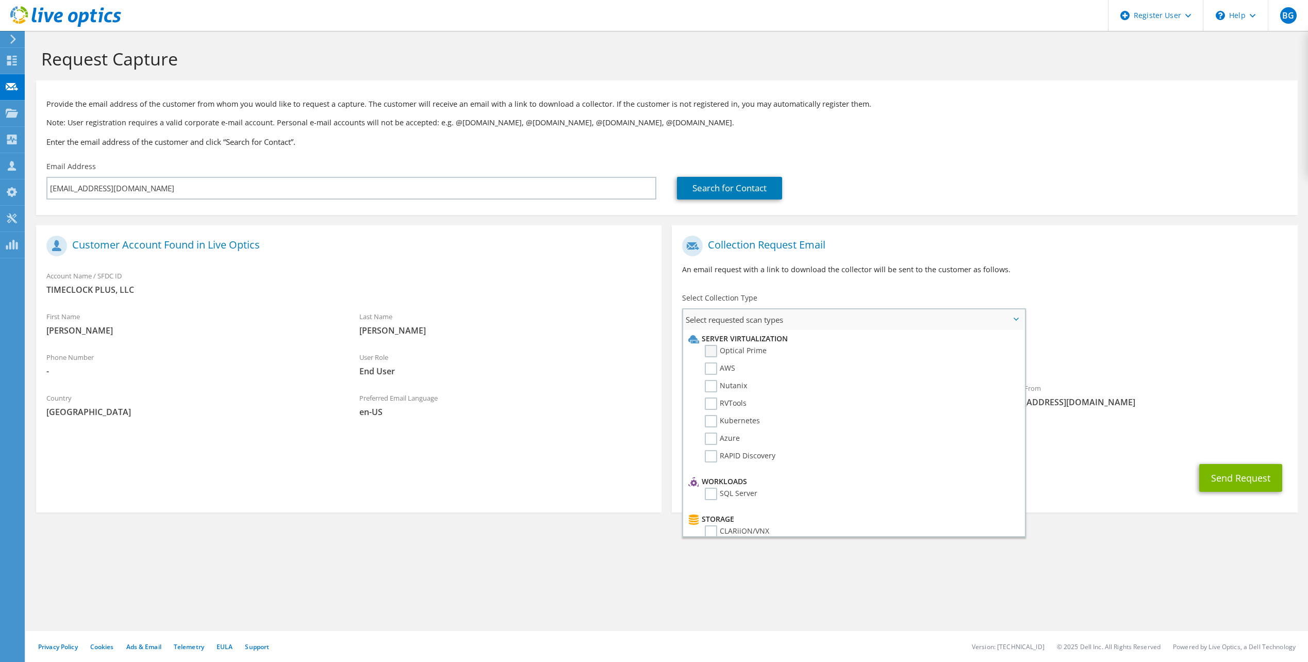
click at [711, 350] on label "Optical Prime" at bounding box center [736, 351] width 62 height 12
click at [0, 0] on input "Optical Prime" at bounding box center [0, 0] width 0 height 0
click at [1167, 374] on div "Requested Collections No scans selected Optical Prime" at bounding box center [984, 354] width 625 height 41
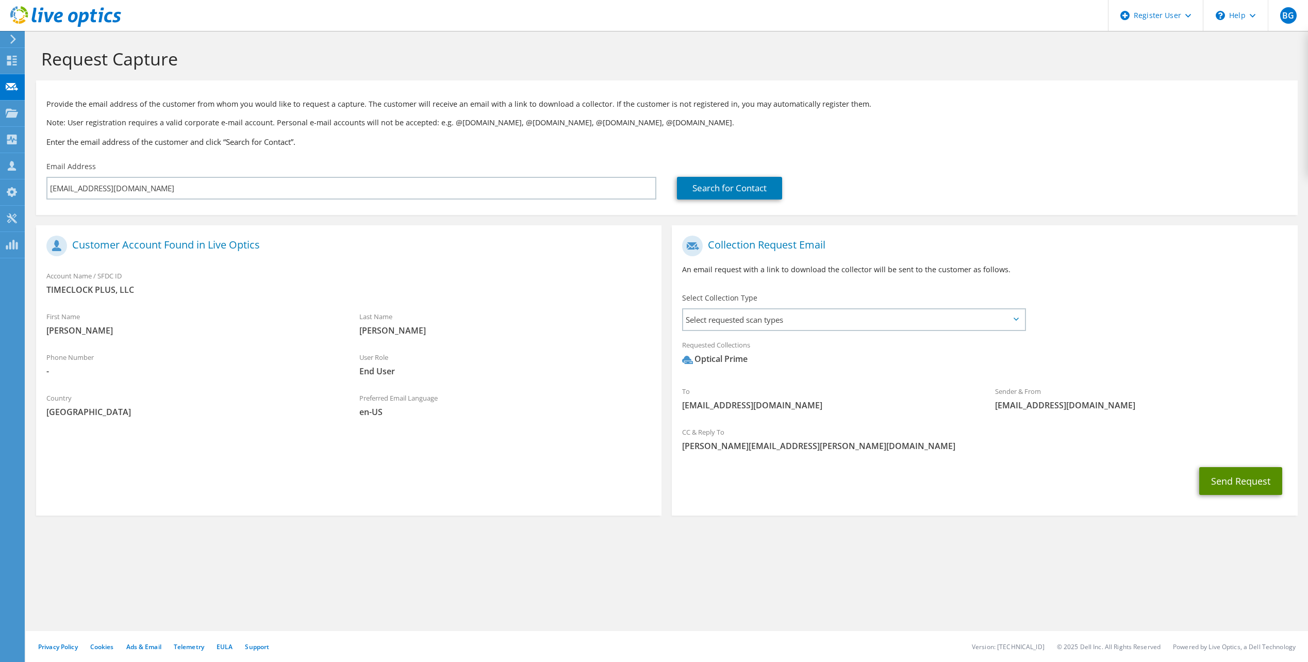
click at [1217, 480] on button "Send Request" at bounding box center [1240, 481] width 83 height 28
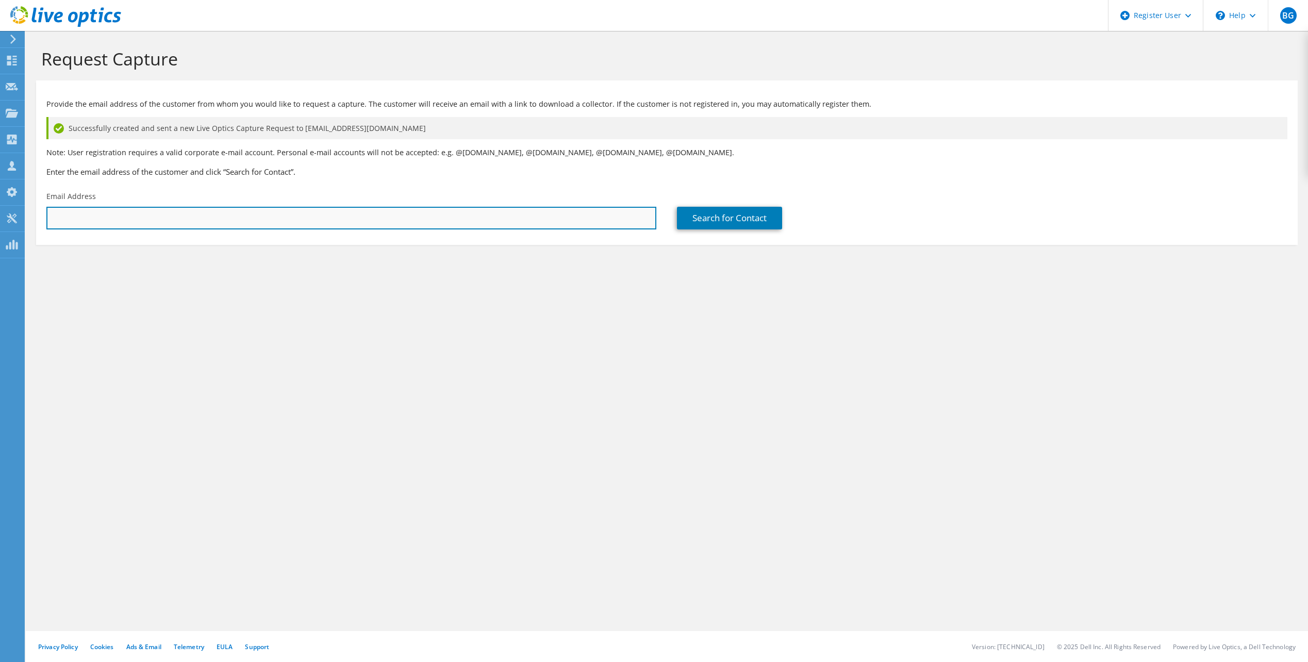
click at [515, 212] on input "text" at bounding box center [351, 218] width 610 height 23
paste input "Phillip Stovall <PStovall@TCPSoftware.com>"
click at [102, 220] on input "Phillip Stovall <PStovall@TCPSoftware.com>" at bounding box center [351, 218] width 610 height 23
click at [176, 222] on input "PStovall@TCPSoftware.com>" at bounding box center [351, 218] width 610 height 23
type input "PStovall@TCPSoftware.com"
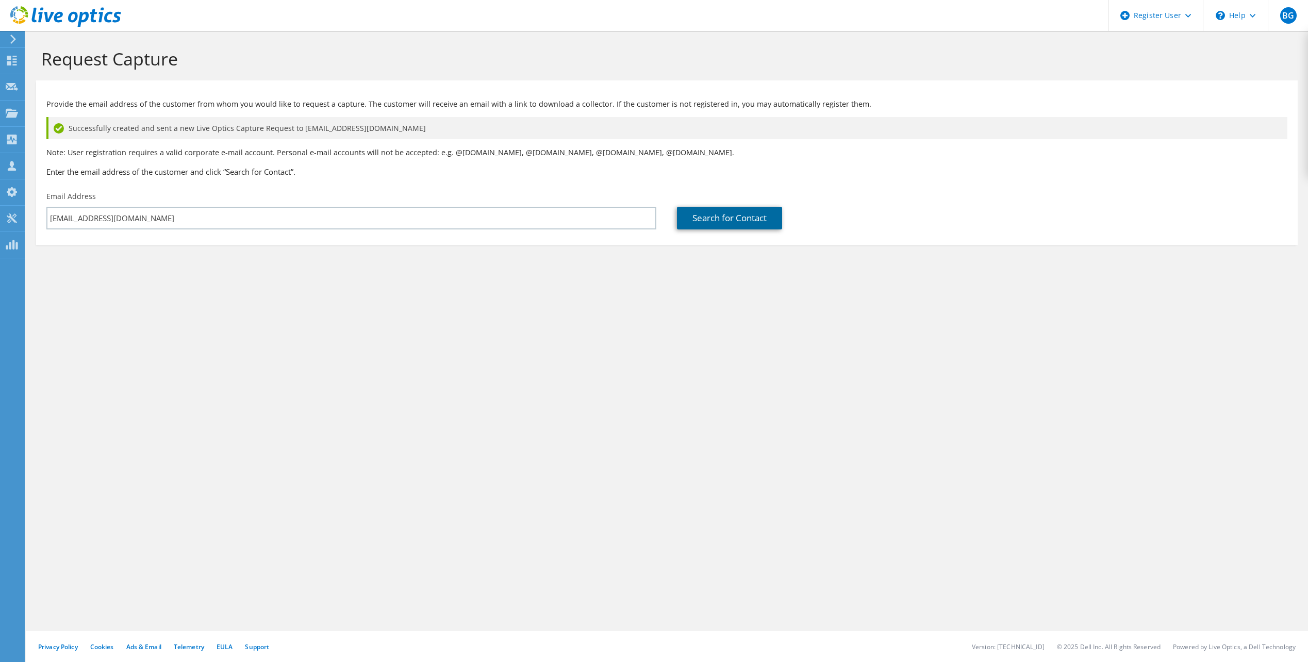
click at [710, 224] on link "Search for Contact" at bounding box center [729, 218] width 105 height 23
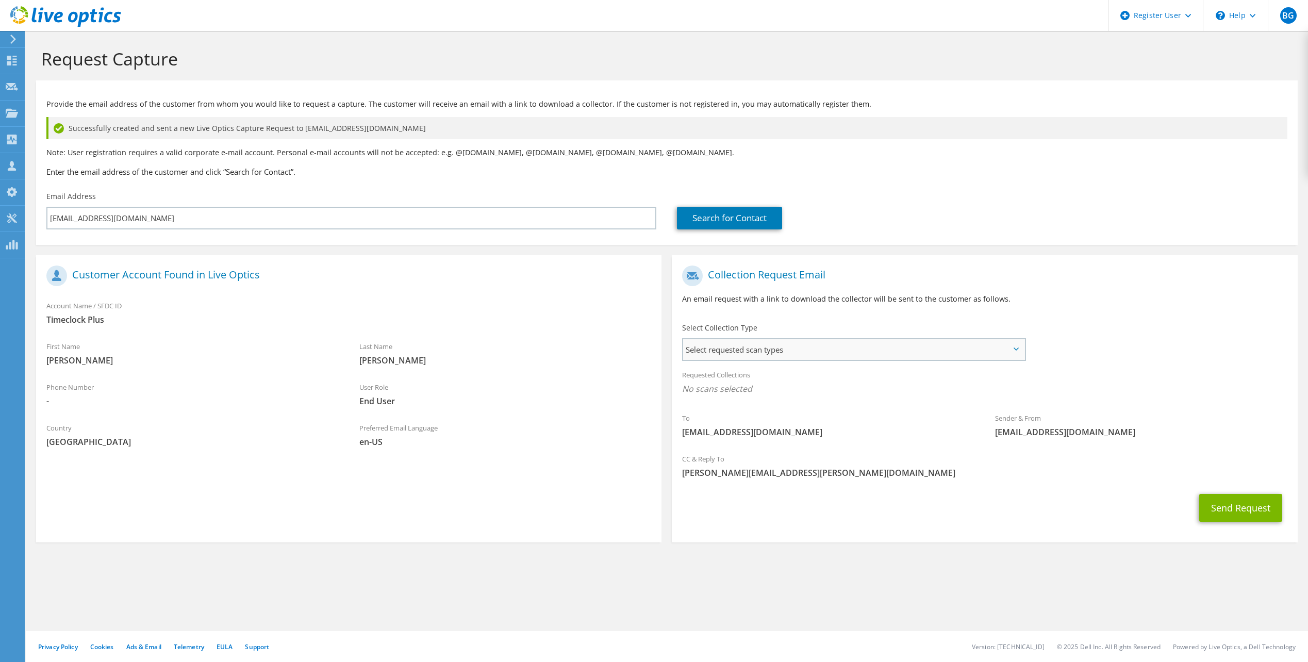
click at [770, 351] on span "Select requested scan types" at bounding box center [853, 349] width 341 height 21
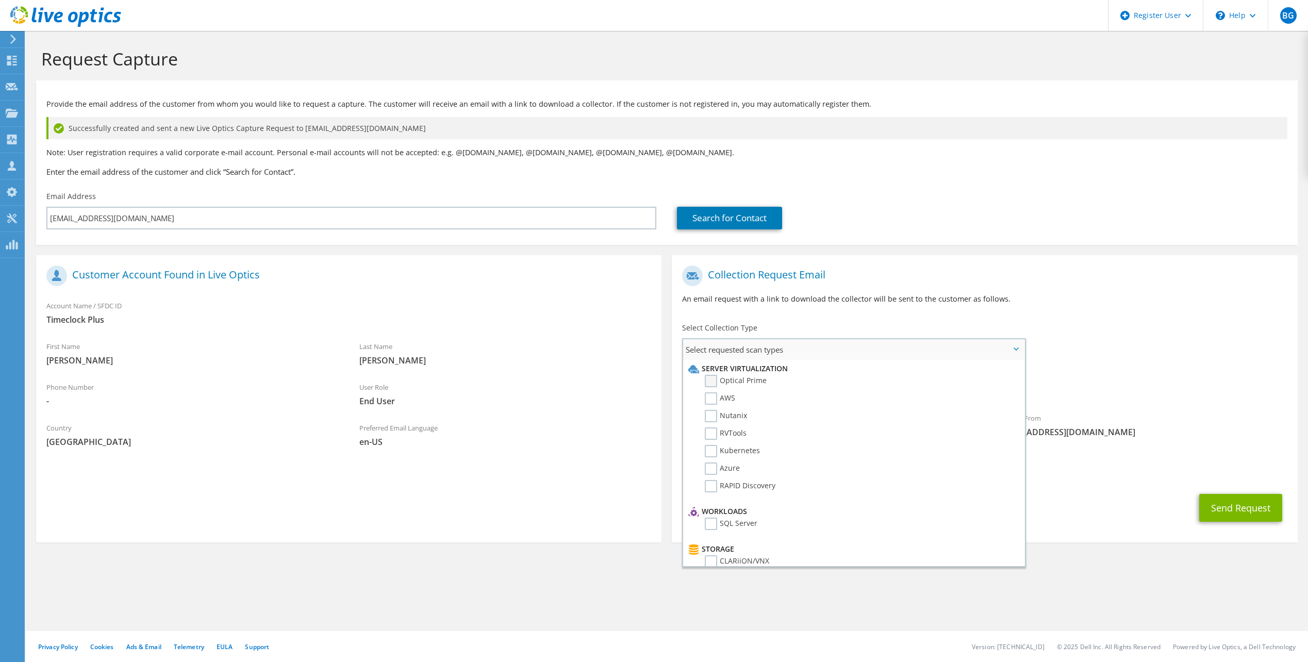
click at [752, 379] on label "Optical Prime" at bounding box center [736, 381] width 62 height 12
click at [0, 0] on input "Optical Prime" at bounding box center [0, 0] width 0 height 0
click at [1152, 481] on span "[PERSON_NAME][EMAIL_ADDRESS][PERSON_NAME][DOMAIN_NAME]" at bounding box center [984, 475] width 605 height 11
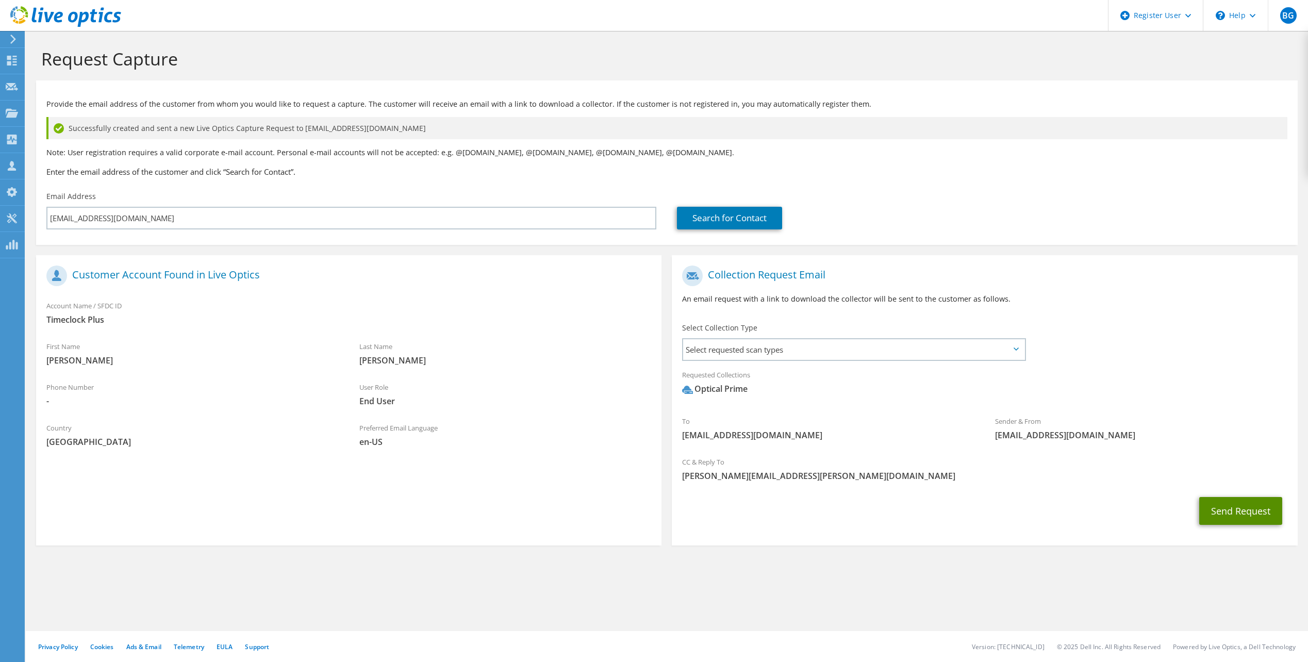
click at [1218, 505] on button "Send Request" at bounding box center [1240, 511] width 83 height 28
